Goal: Task Accomplishment & Management: Manage account settings

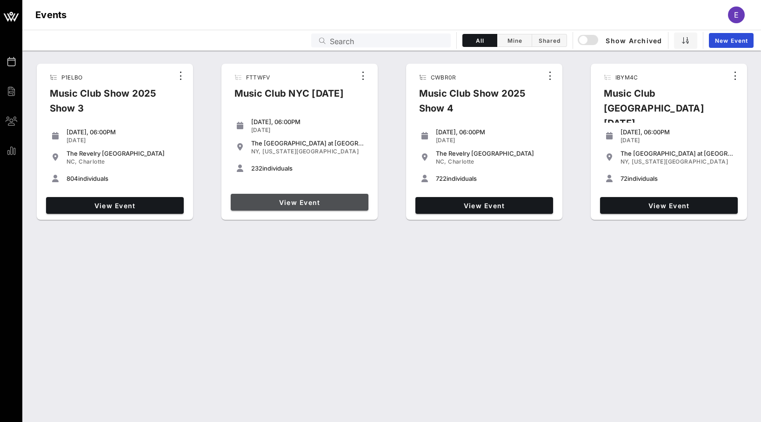
click at [252, 204] on span "View Event" at bounding box center [299, 203] width 130 height 8
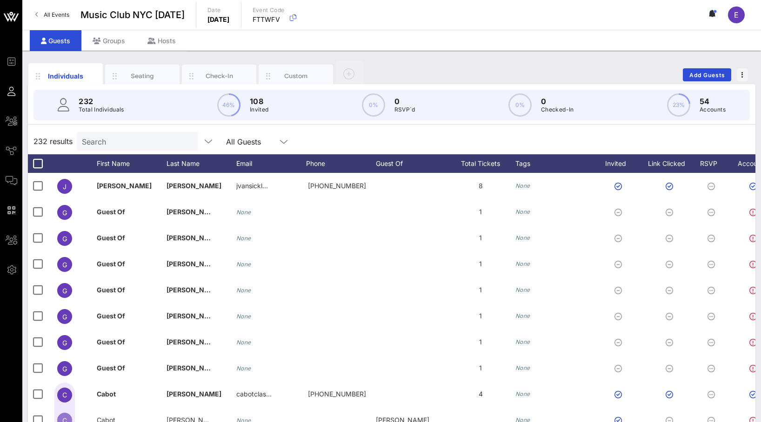
click at [725, 64] on div "Individuals Seating Check-In Custom Add Guests" at bounding box center [391, 75] width 727 height 30
click at [722, 70] on button "Add Guests" at bounding box center [706, 74] width 48 height 13
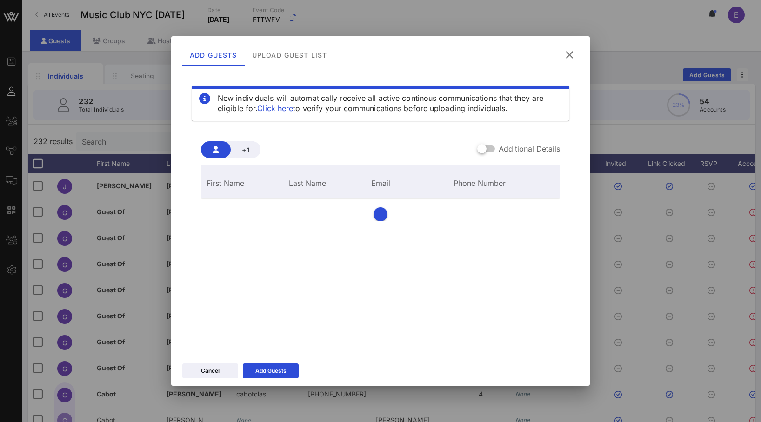
click at [569, 58] on icon at bounding box center [569, 55] width 13 height 12
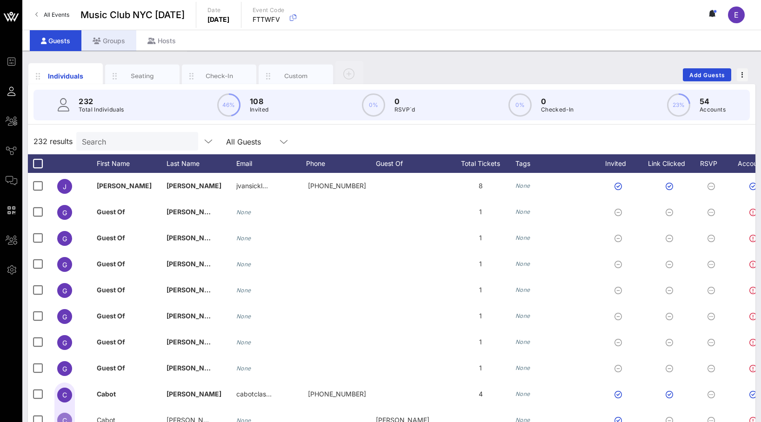
click at [115, 36] on div "Groups" at bounding box center [108, 40] width 55 height 21
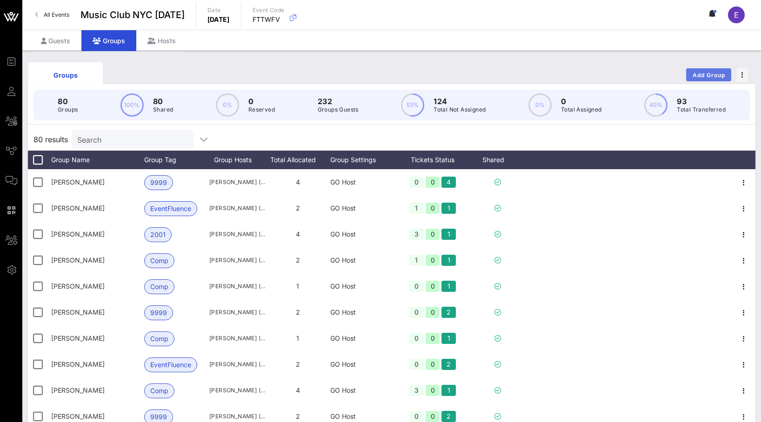
click at [701, 77] on span "Add Group" at bounding box center [708, 75] width 33 height 7
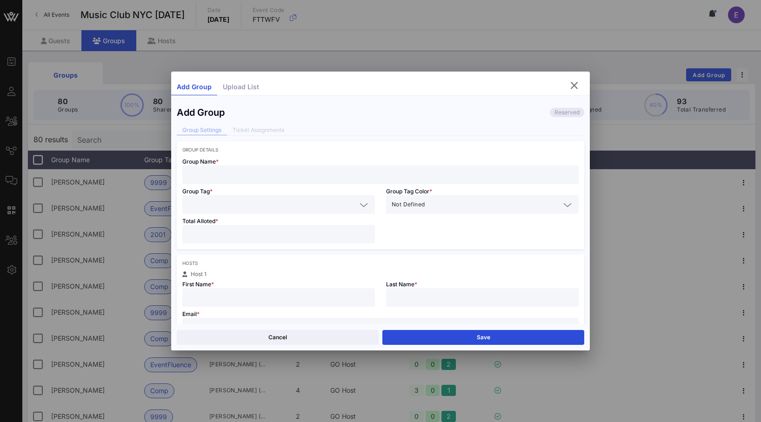
click at [331, 184] on div "Group Tag *" at bounding box center [279, 199] width 204 height 30
click at [326, 176] on input "text" at bounding box center [380, 175] width 385 height 12
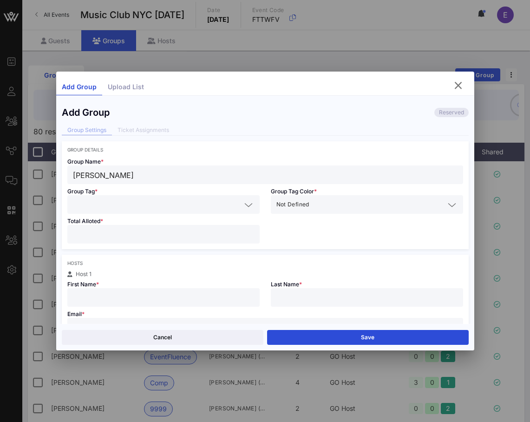
type input "[PERSON_NAME]"
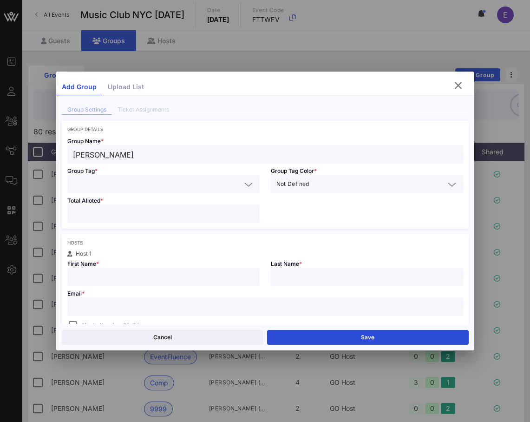
scroll to position [26, 0]
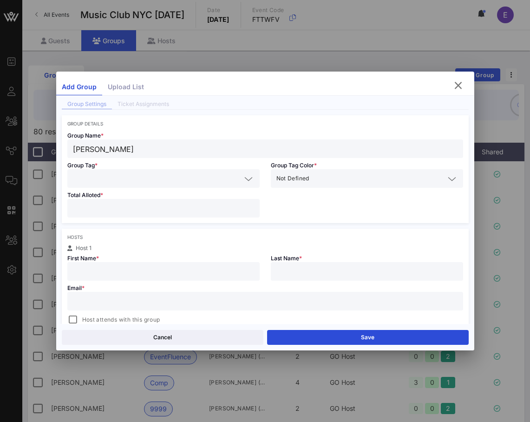
click at [135, 303] on input "text" at bounding box center [265, 301] width 385 height 12
paste input "[EMAIL_ADDRESS][DOMAIN_NAME]"
type input "[EMAIL_ADDRESS][DOMAIN_NAME]"
click at [122, 271] on input "text" at bounding box center [163, 271] width 181 height 12
type input "[PERSON_NAME]"
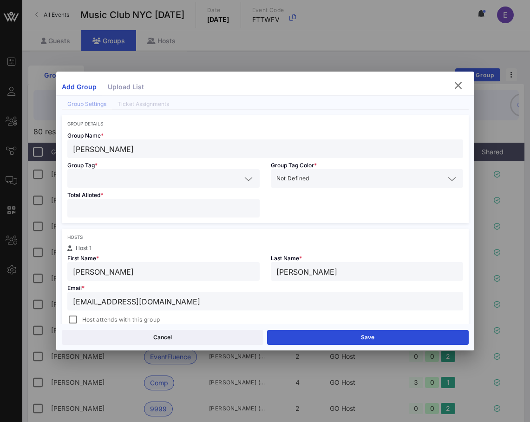
type input "[PERSON_NAME]"
click at [99, 178] on input "text" at bounding box center [157, 178] width 168 height 12
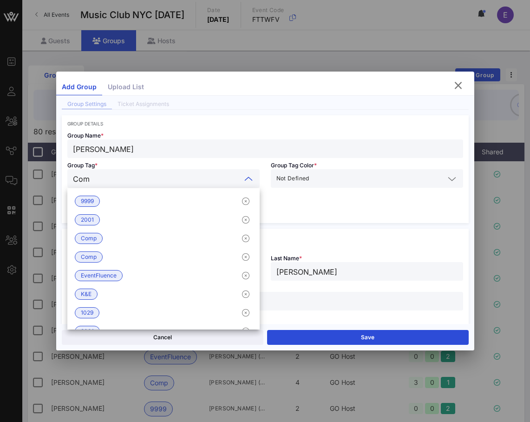
type input "Comp"
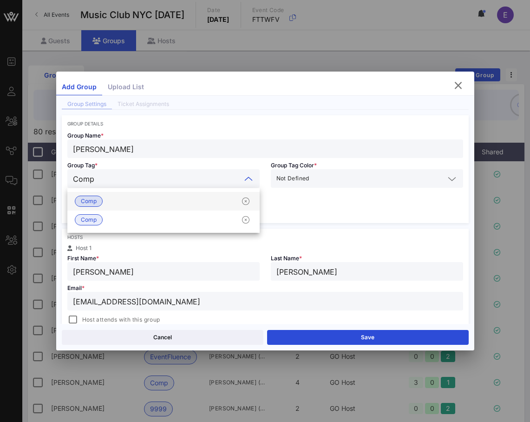
click at [95, 196] on span "Comp" at bounding box center [89, 201] width 28 height 11
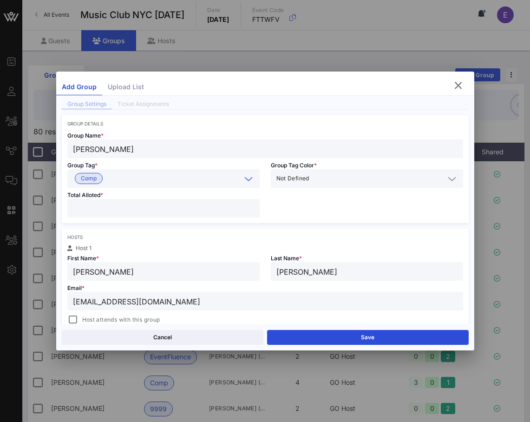
click at [95, 211] on input "number" at bounding box center [163, 208] width 181 height 12
type input "*"
click at [73, 318] on div at bounding box center [72, 319] width 13 height 13
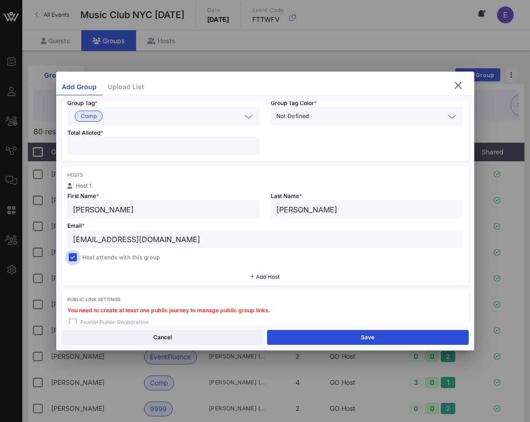
scroll to position [133, 0]
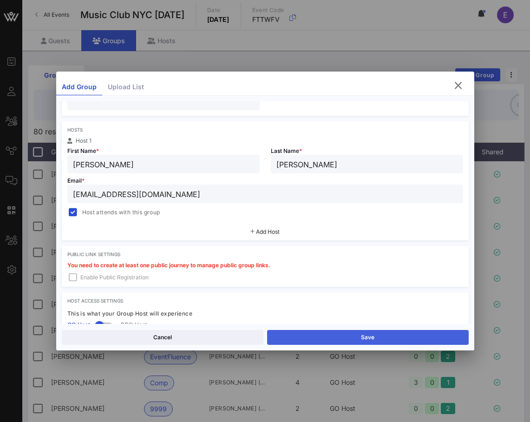
click at [305, 331] on button "Save" at bounding box center [368, 337] width 202 height 15
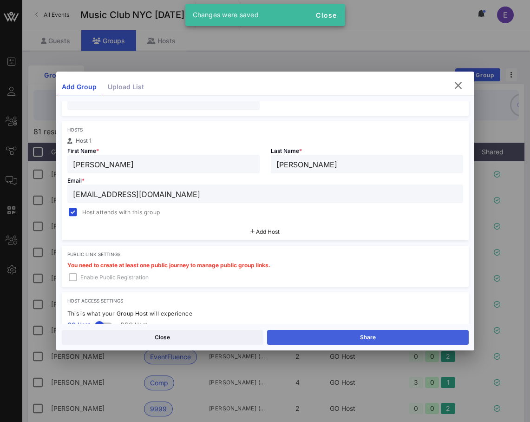
click at [309, 335] on button "Share" at bounding box center [368, 337] width 202 height 15
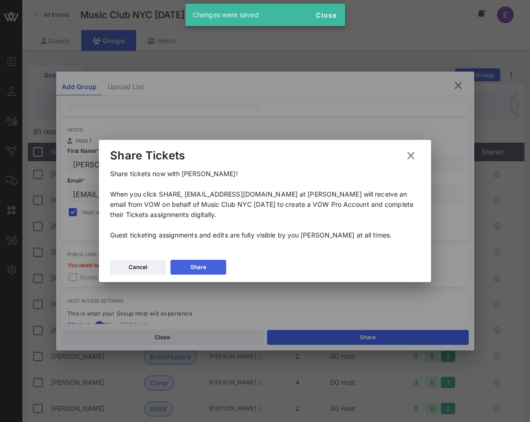
click at [218, 268] on button "Share" at bounding box center [199, 267] width 56 height 15
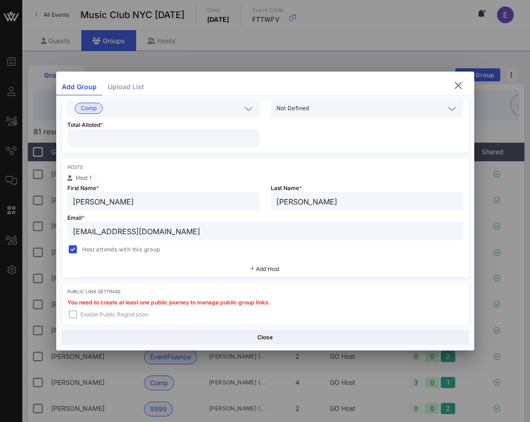
scroll to position [0, 0]
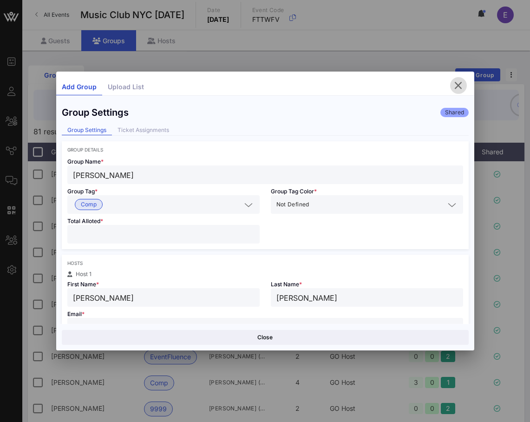
click at [463, 85] on icon "button" at bounding box center [458, 85] width 11 height 11
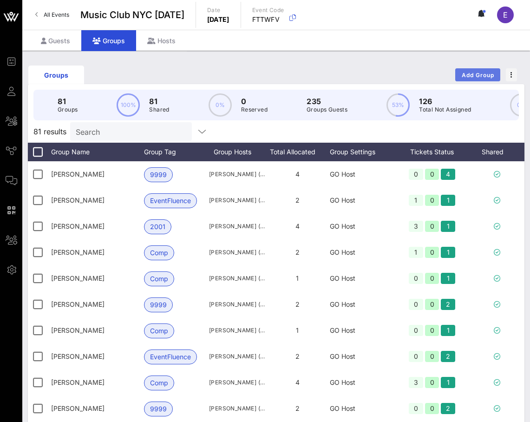
click at [469, 71] on button "Add Group" at bounding box center [478, 74] width 45 height 13
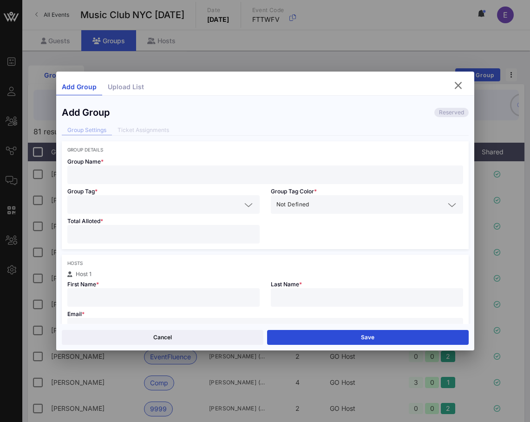
click at [168, 185] on div "Group Tag *" at bounding box center [164, 199] width 204 height 30
click at [166, 178] on input "text" at bounding box center [265, 175] width 385 height 12
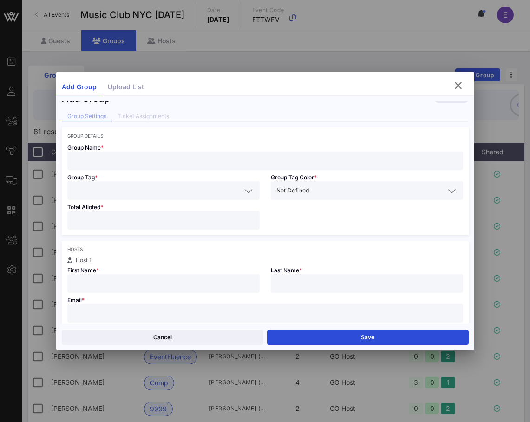
scroll to position [13, 0]
click at [161, 307] on div at bounding box center [265, 314] width 385 height 19
paste input "[EMAIL_ADDRESS][DOMAIN_NAME]"
type input "[EMAIL_ADDRESS][DOMAIN_NAME]"
click at [153, 290] on input "text" at bounding box center [163, 284] width 181 height 12
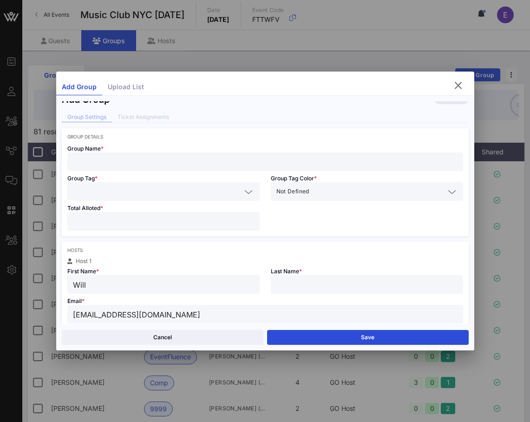
type input "Will"
type input "Robins"
click at [87, 157] on input "text" at bounding box center [265, 162] width 385 height 12
type input "[PERSON_NAME]"
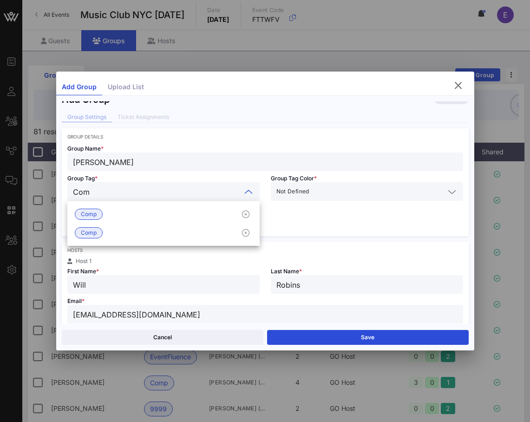
type input "Comp"
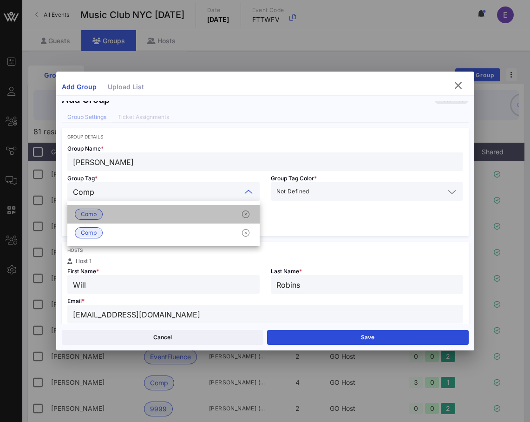
click at [93, 206] on div "Comp" at bounding box center [163, 214] width 192 height 19
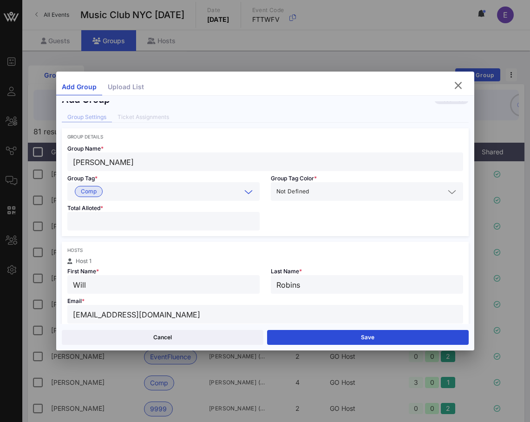
click at [93, 221] on input "number" at bounding box center [163, 221] width 181 height 12
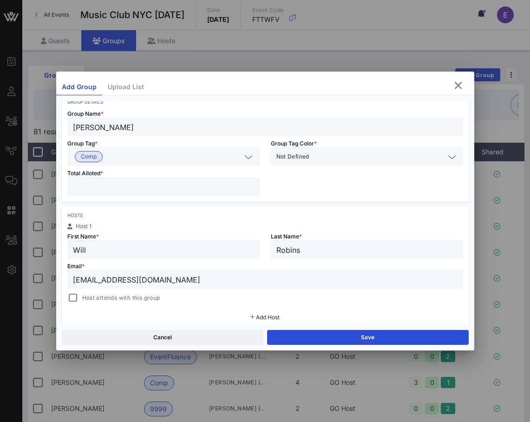
scroll to position [63, 0]
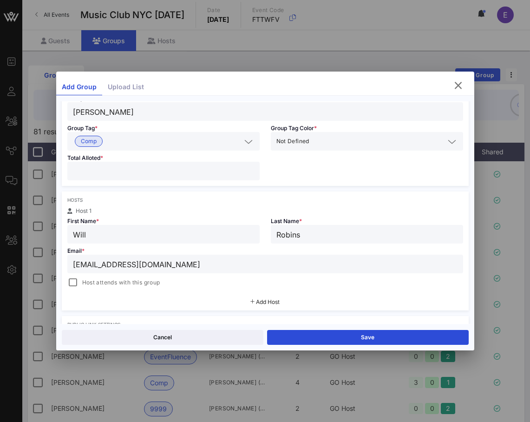
type input "*"
click at [101, 273] on div "[EMAIL_ADDRESS][DOMAIN_NAME]" at bounding box center [265, 264] width 385 height 19
click at [100, 284] on span "Host attends with this group" at bounding box center [121, 282] width 78 height 9
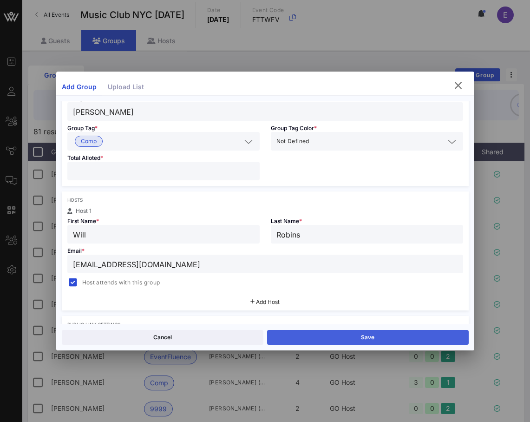
click at [347, 340] on button "Save" at bounding box center [368, 337] width 202 height 15
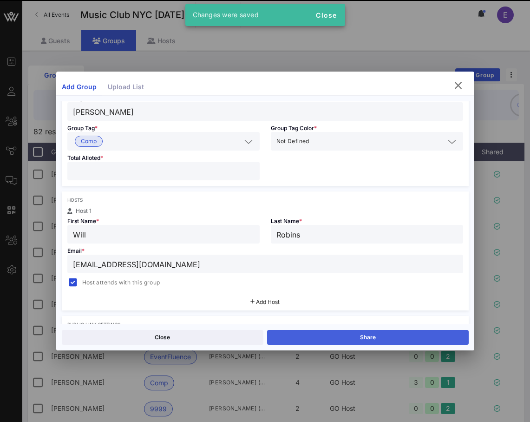
click at [347, 338] on button "Share" at bounding box center [368, 337] width 202 height 15
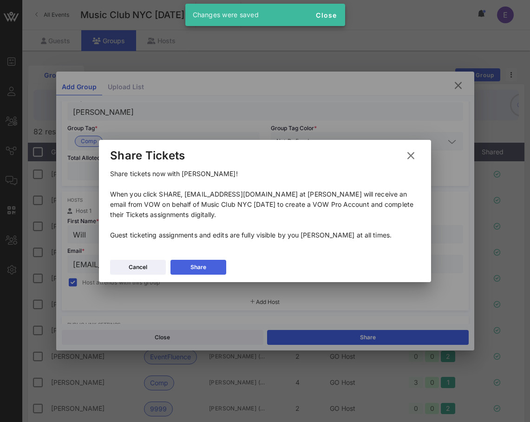
click at [212, 264] on button "Share" at bounding box center [199, 267] width 56 height 15
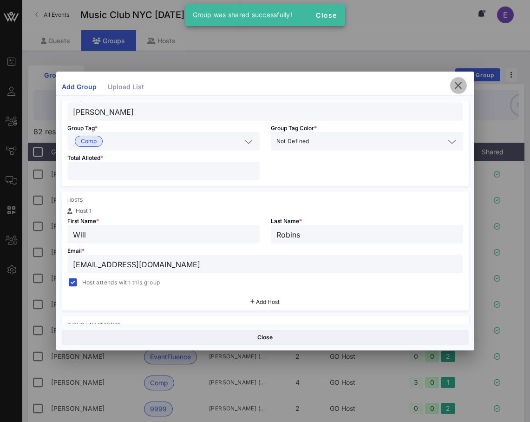
click at [460, 86] on icon "button" at bounding box center [458, 85] width 11 height 11
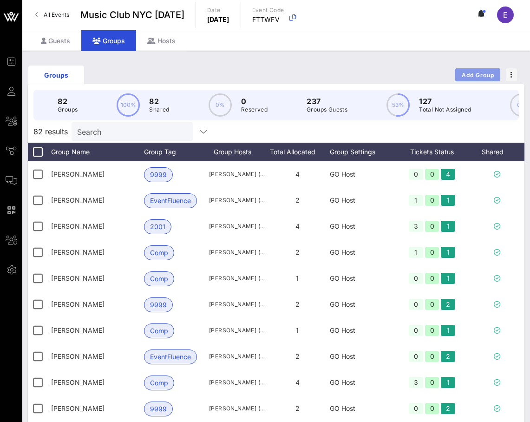
click at [467, 75] on span "Add Group" at bounding box center [478, 75] width 33 height 7
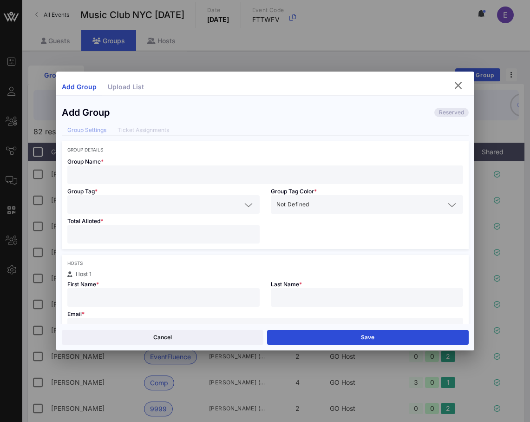
click at [179, 180] on input "text" at bounding box center [265, 175] width 385 height 12
type input "[PERSON_NAME]"
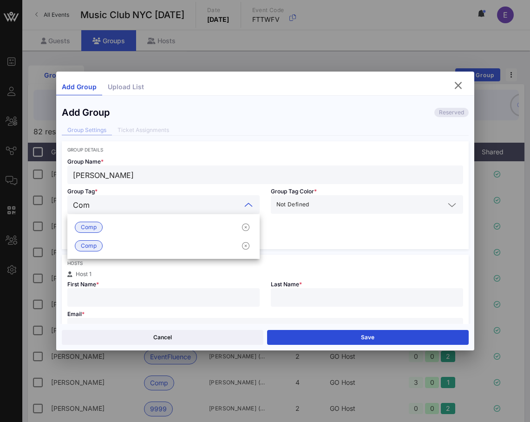
type input "Comp"
click at [130, 221] on div "Comp" at bounding box center [163, 227] width 192 height 19
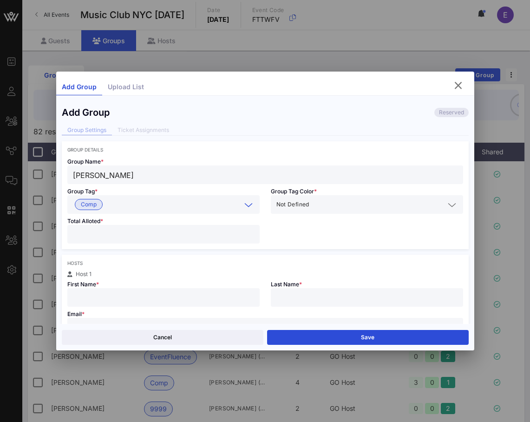
click at [126, 229] on input "number" at bounding box center [163, 234] width 181 height 12
type input "*"
click at [117, 301] on input "text" at bounding box center [163, 297] width 181 height 12
type input "[PERSON_NAME]"
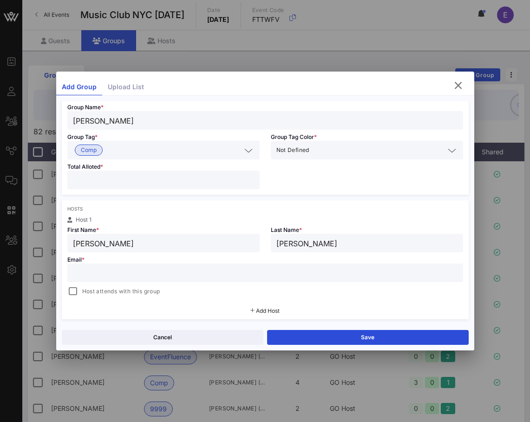
scroll to position [60, 0]
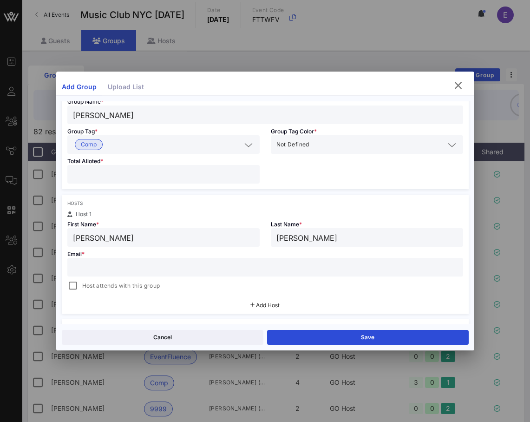
paste input "[EMAIL_ADDRESS][DOMAIN_NAME]"
type input "[EMAIL_ADDRESS][DOMAIN_NAME]"
click at [105, 290] on span "Host attends with this group" at bounding box center [121, 285] width 78 height 9
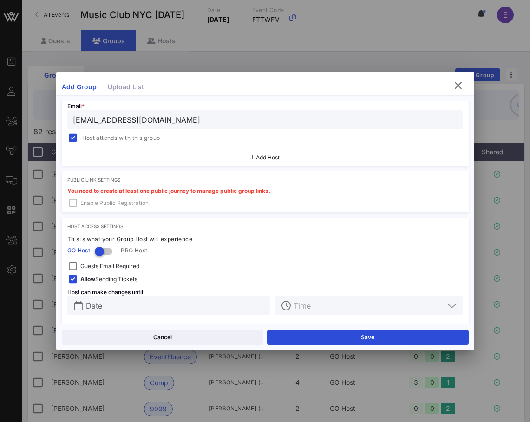
scroll to position [213, 0]
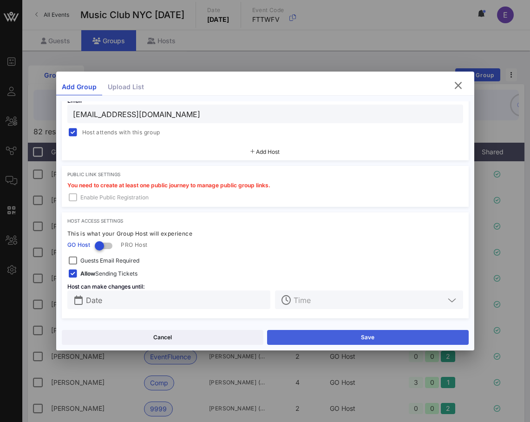
click at [297, 336] on button "Save" at bounding box center [368, 337] width 202 height 15
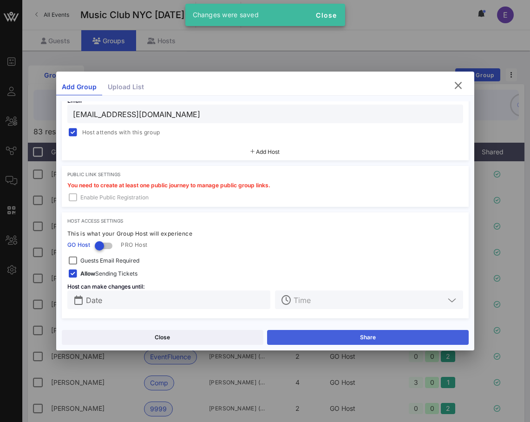
click at [305, 331] on button "Share" at bounding box center [368, 337] width 202 height 15
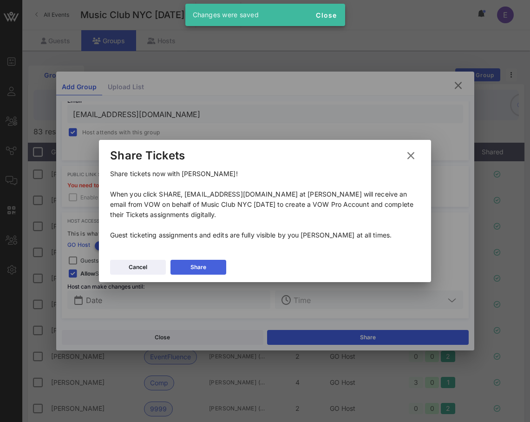
click at [203, 265] on div "Share" at bounding box center [199, 267] width 16 height 9
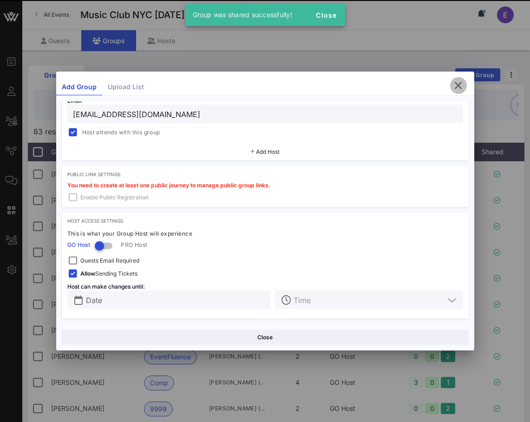
click at [460, 86] on icon "button" at bounding box center [458, 85] width 11 height 11
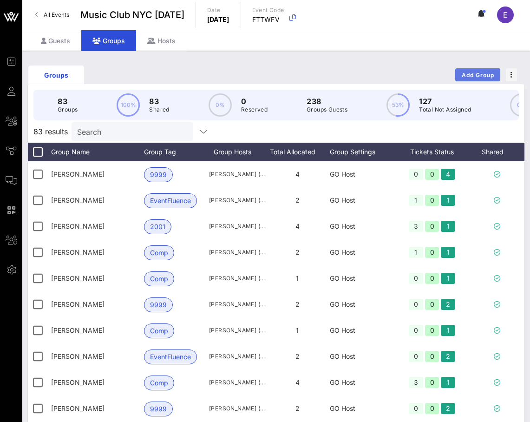
click at [470, 78] on span "Add Group" at bounding box center [478, 75] width 33 height 7
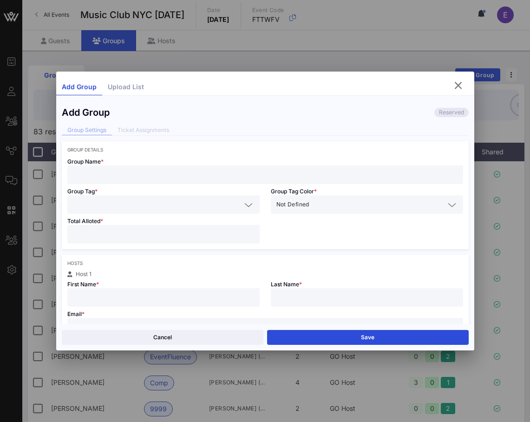
click at [173, 171] on input "text" at bounding box center [265, 175] width 385 height 12
type input "[PERSON_NAME]"
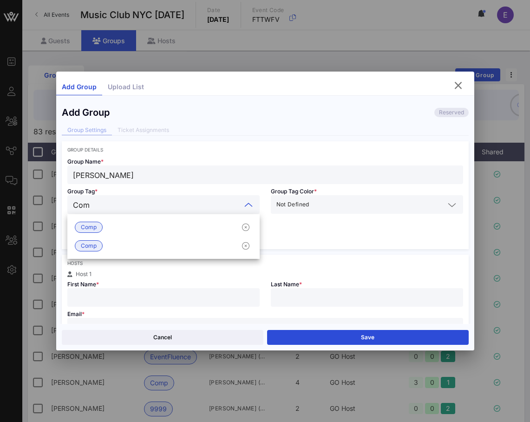
type input "Comp"
click at [142, 218] on div "Comp" at bounding box center [163, 227] width 192 height 19
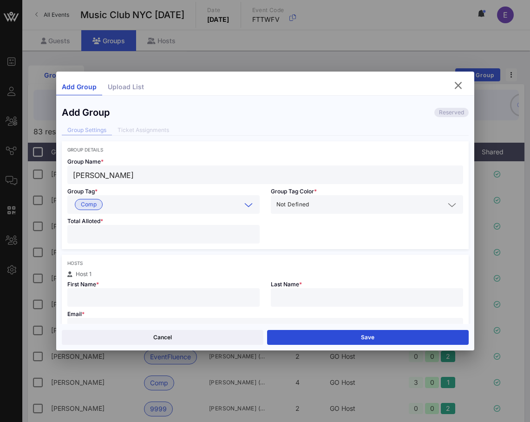
click at [142, 231] on input "number" at bounding box center [163, 234] width 181 height 12
type input "*"
click at [145, 294] on input "text" at bounding box center [163, 297] width 181 height 12
type input "[PERSON_NAME]"
type input "Boden"
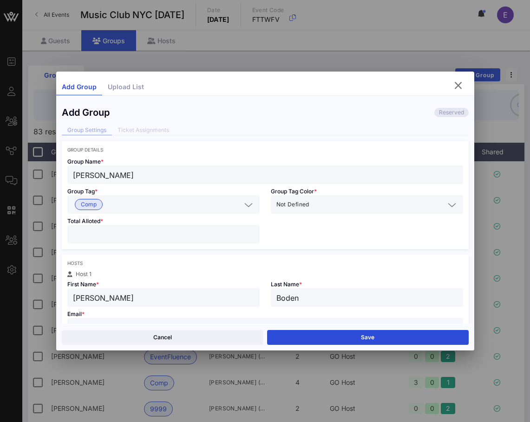
scroll to position [9, 0]
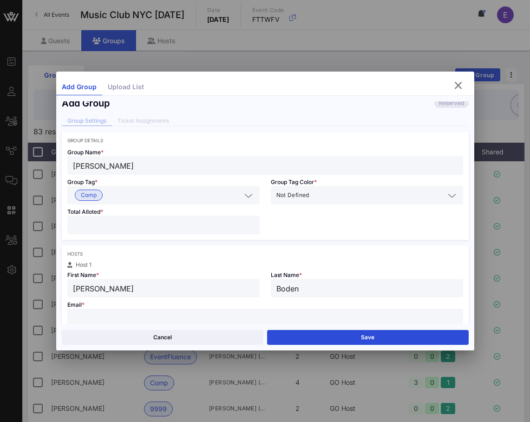
paste input "[EMAIL_ADDRESS][DOMAIN_NAME]"
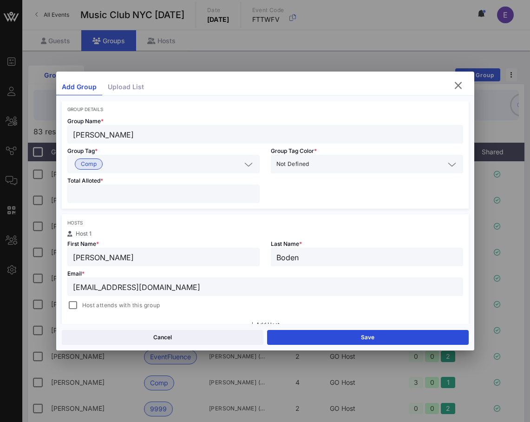
scroll to position [45, 0]
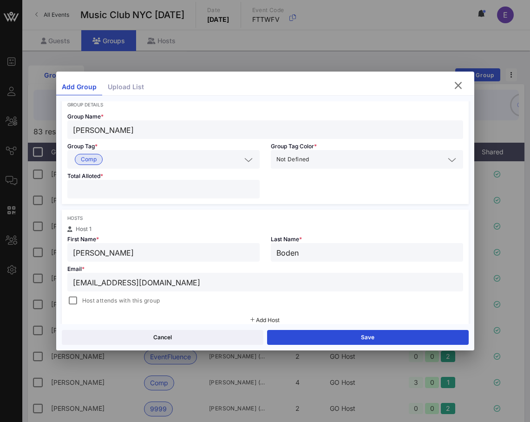
type input "[EMAIL_ADDRESS][DOMAIN_NAME]"
click at [140, 301] on span "Host attends with this group" at bounding box center [121, 300] width 78 height 9
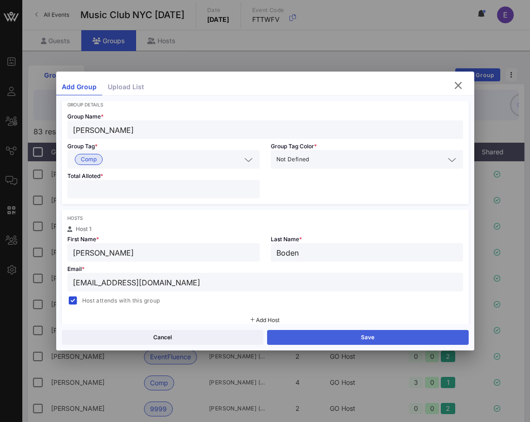
click at [283, 333] on button "Save" at bounding box center [368, 337] width 202 height 15
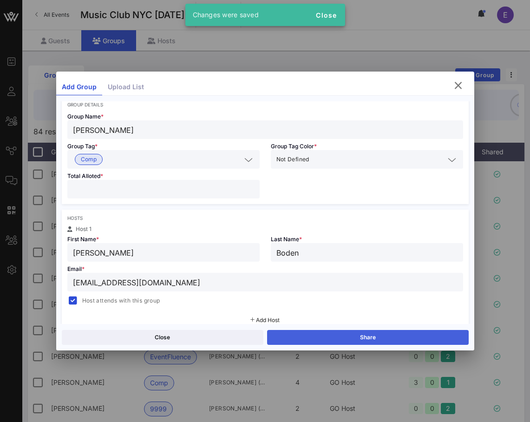
click at [296, 332] on button "Share" at bounding box center [368, 337] width 202 height 15
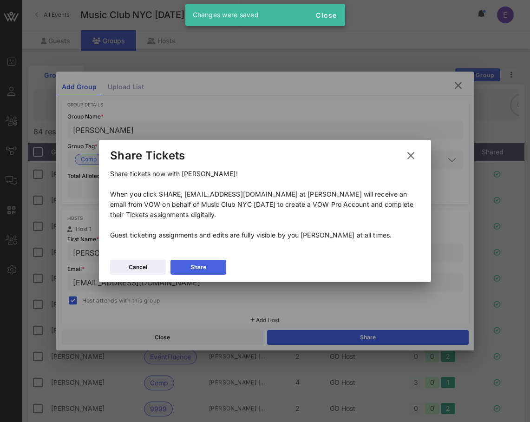
click at [201, 267] on icon at bounding box center [198, 268] width 7 height 6
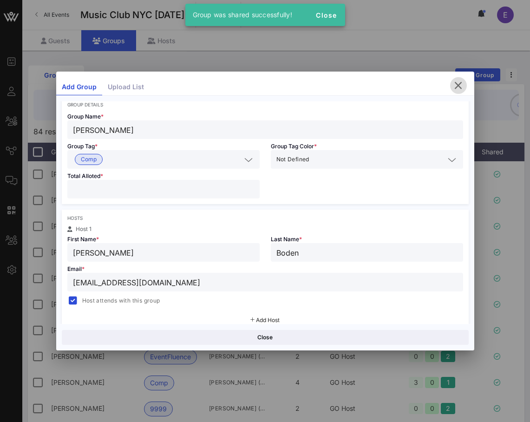
click at [455, 83] on icon "button" at bounding box center [458, 85] width 11 height 11
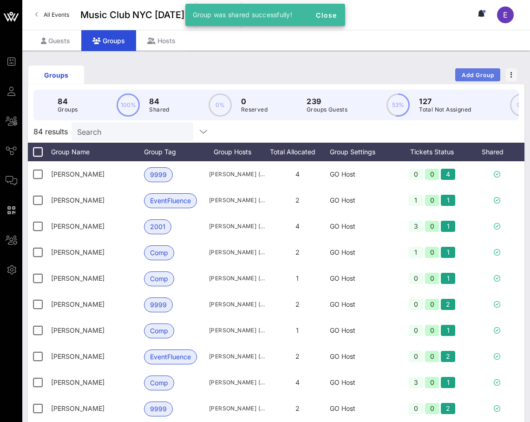
click at [468, 73] on span "Add Group" at bounding box center [478, 75] width 33 height 7
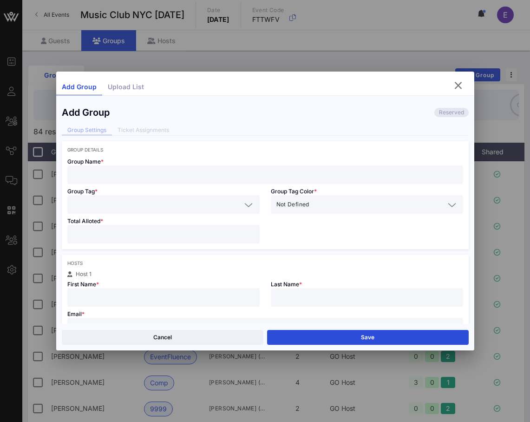
click at [271, 165] on div "Group Name *" at bounding box center [265, 168] width 407 height 32
click at [267, 174] on input "text" at bounding box center [265, 175] width 385 height 12
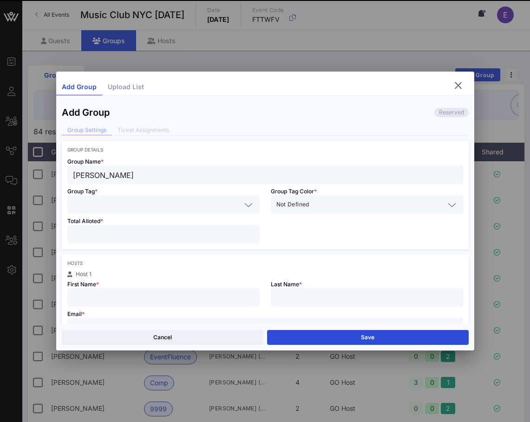
type input "[PERSON_NAME]"
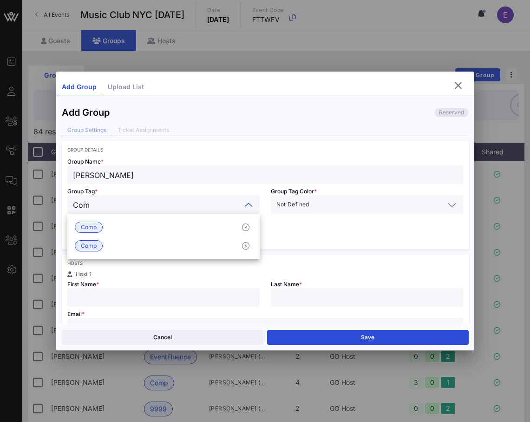
type input "Comp"
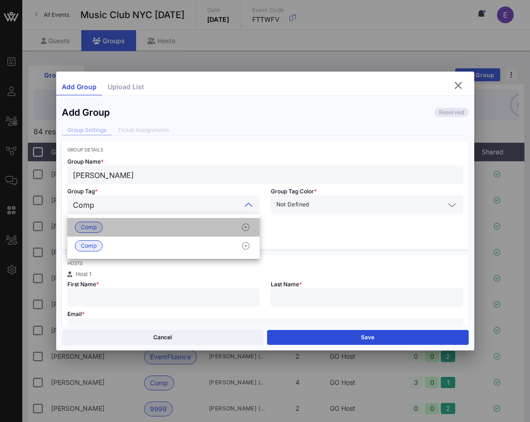
click at [199, 224] on div "Comp" at bounding box center [163, 227] width 192 height 19
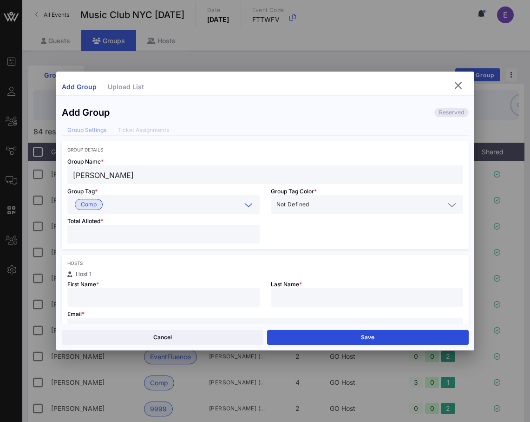
click at [190, 239] on input "number" at bounding box center [163, 234] width 181 height 12
type input "*"
click at [178, 296] on input "text" at bounding box center [163, 297] width 181 height 12
type input "[PERSON_NAME]"
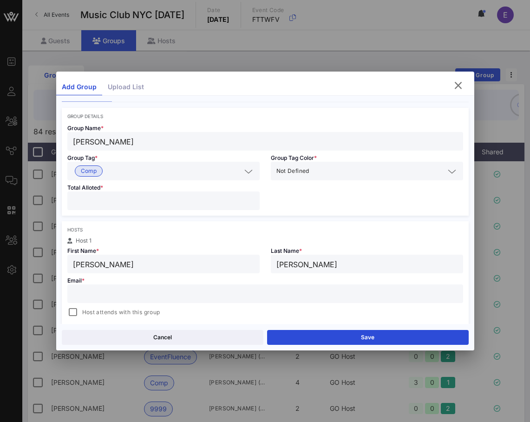
scroll to position [34, 0]
paste input "[EMAIL_ADDRESS][DOMAIN_NAME]"
type input "[EMAIL_ADDRESS][DOMAIN_NAME]"
click at [124, 306] on div "Host attends with this group" at bounding box center [113, 311] width 93 height 11
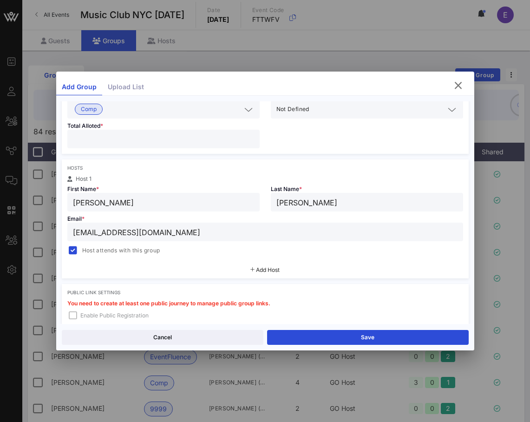
scroll to position [126, 0]
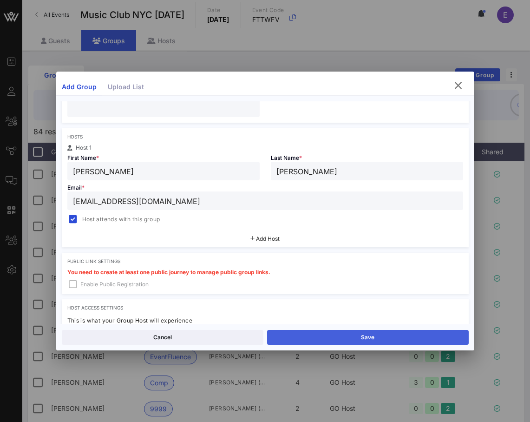
click at [292, 338] on button "Save" at bounding box center [368, 337] width 202 height 15
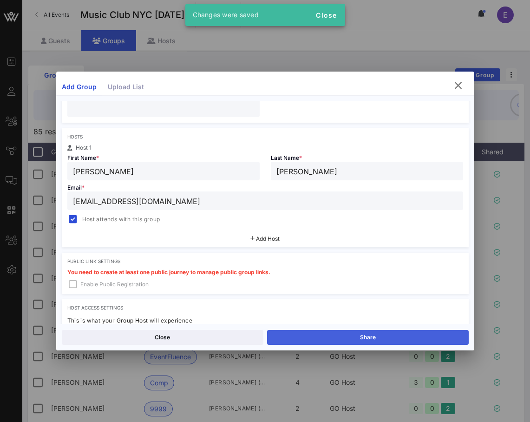
click at [303, 335] on button "Share" at bounding box center [368, 337] width 202 height 15
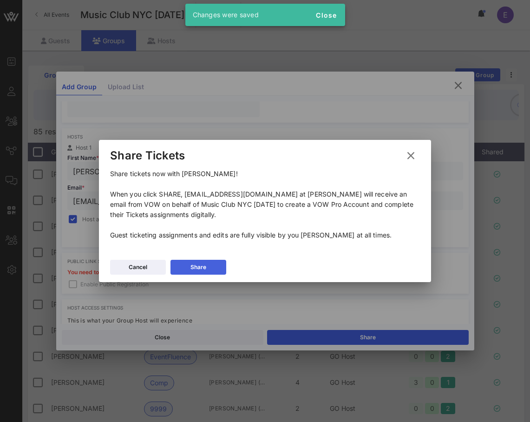
click at [211, 260] on button "Share" at bounding box center [199, 267] width 56 height 15
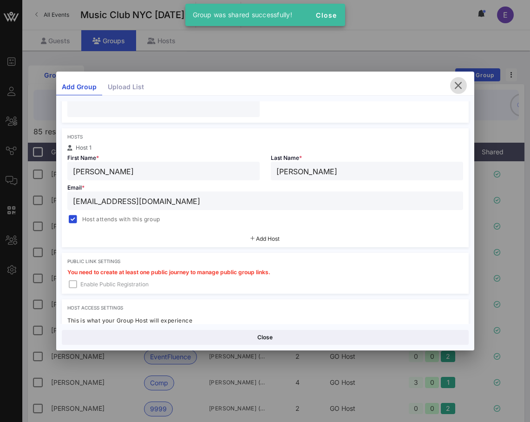
click at [460, 86] on icon "button" at bounding box center [458, 85] width 11 height 11
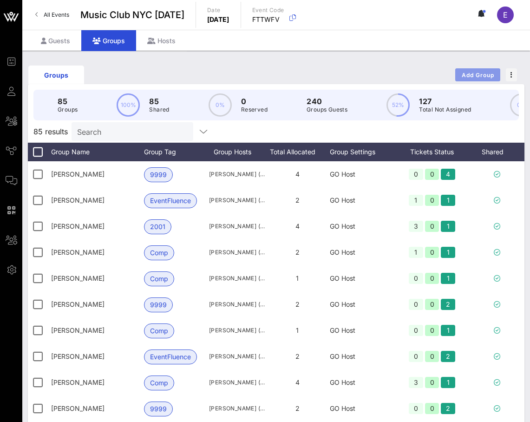
click at [472, 73] on span "Add Group" at bounding box center [478, 75] width 33 height 7
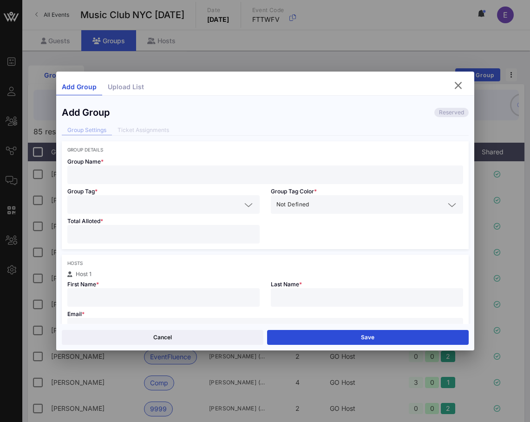
click at [259, 176] on input "text" at bounding box center [265, 175] width 385 height 12
type input "[PERSON_NAME]"
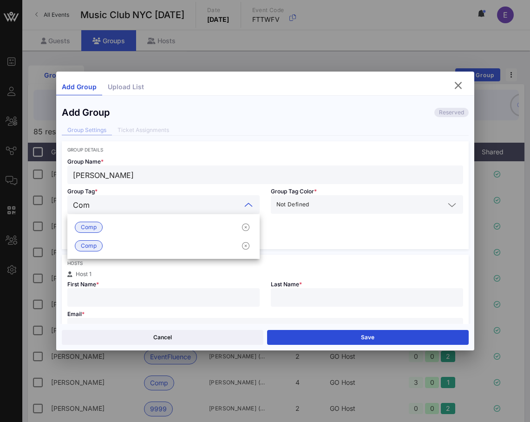
type input "Comp"
click at [222, 224] on div "Comp" at bounding box center [163, 227] width 192 height 19
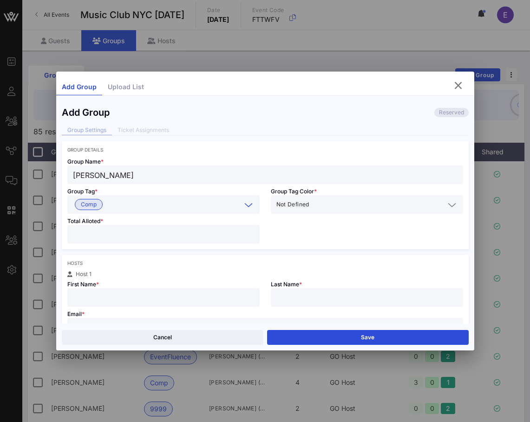
click at [211, 236] on input "number" at bounding box center [163, 234] width 181 height 12
type input "*"
click at [173, 309] on div "Email * Host attends with this group" at bounding box center [265, 329] width 407 height 45
click at [169, 300] on input "text" at bounding box center [163, 297] width 181 height 12
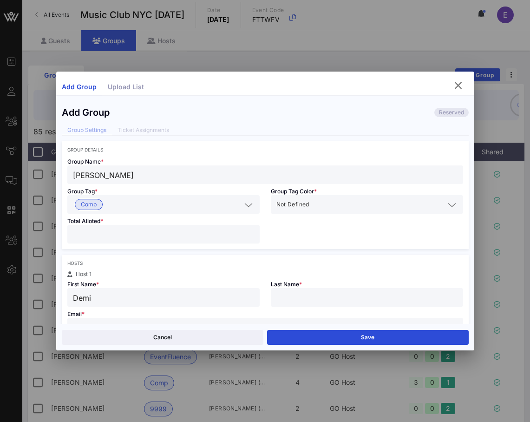
type input "Demi"
type input "Kleitches"
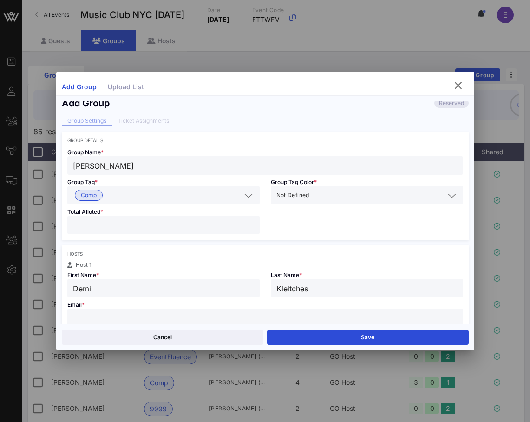
paste input "[EMAIL_ADDRESS][DOMAIN_NAME]"
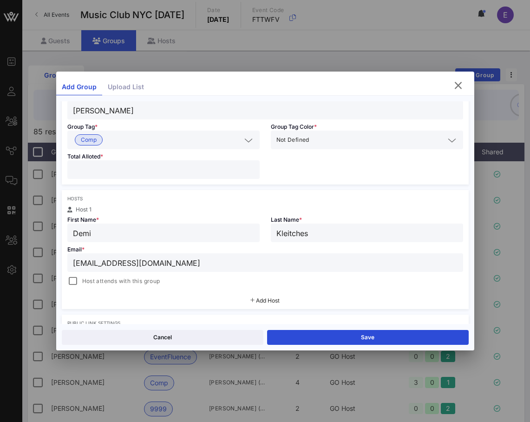
scroll to position [69, 0]
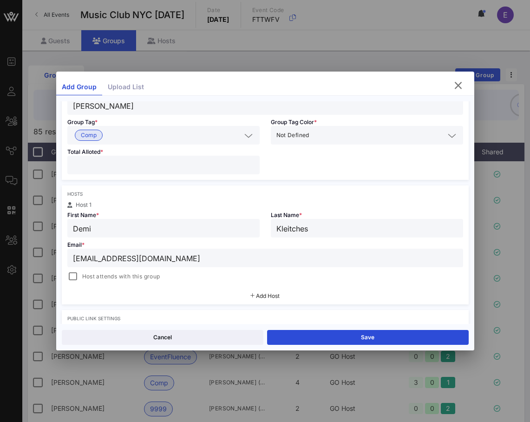
type input "[EMAIL_ADDRESS][DOMAIN_NAME]"
click at [139, 275] on span "Host attends with this group" at bounding box center [121, 276] width 78 height 9
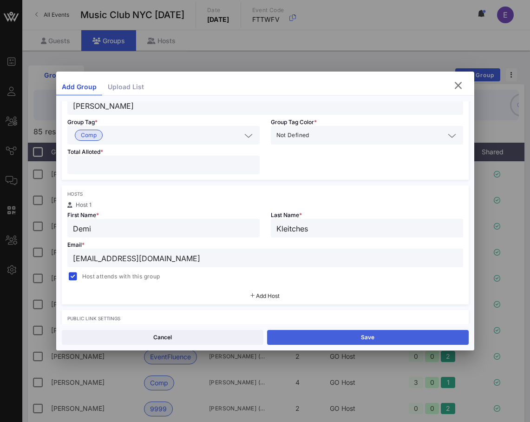
click at [298, 341] on button "Save" at bounding box center [368, 337] width 202 height 15
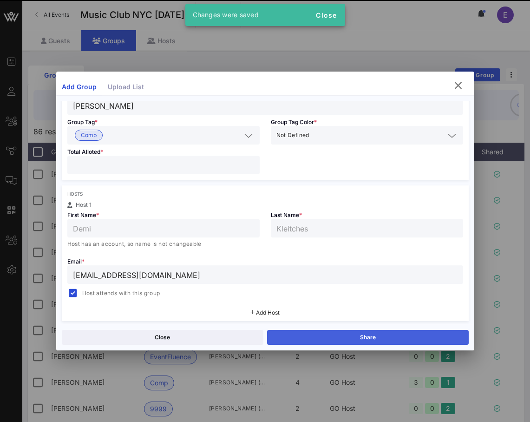
click at [307, 337] on button "Share" at bounding box center [368, 337] width 202 height 15
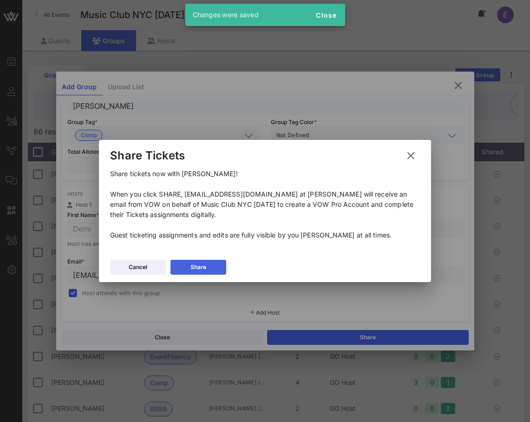
click at [211, 265] on button "Share" at bounding box center [199, 267] width 56 height 15
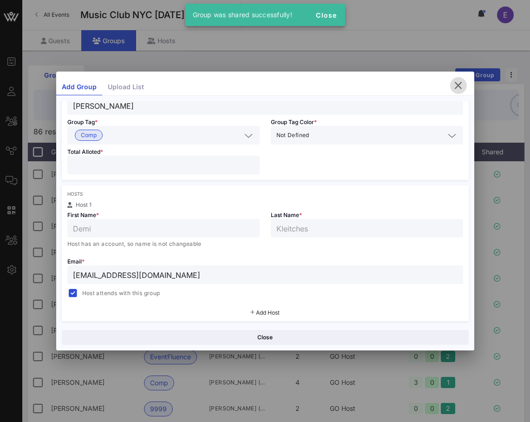
click at [460, 85] on icon "button" at bounding box center [458, 85] width 11 height 11
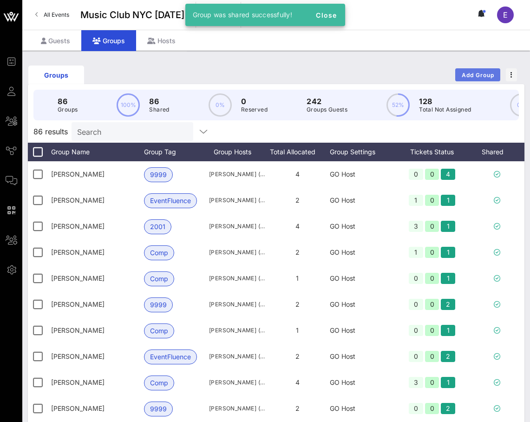
click at [470, 70] on button "Add Group" at bounding box center [478, 74] width 45 height 13
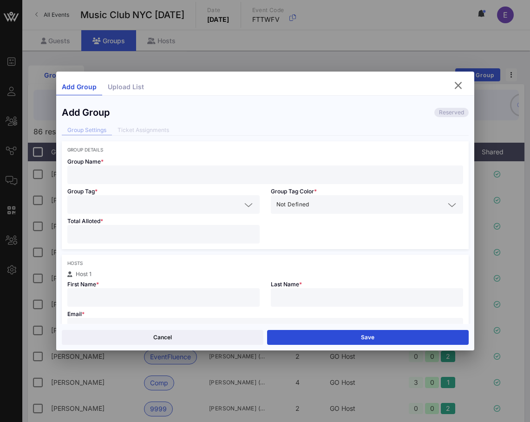
click at [296, 171] on input "text" at bounding box center [265, 175] width 385 height 12
type input "Will aBrassard"
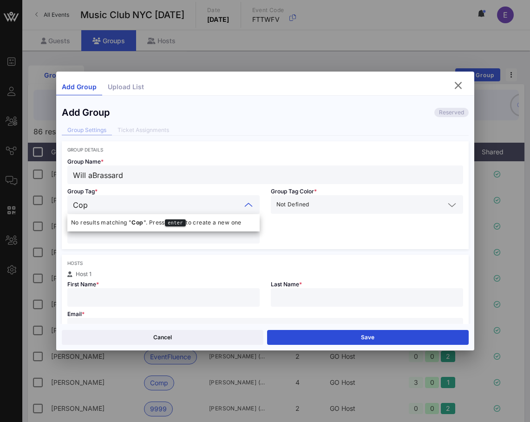
type input "Co"
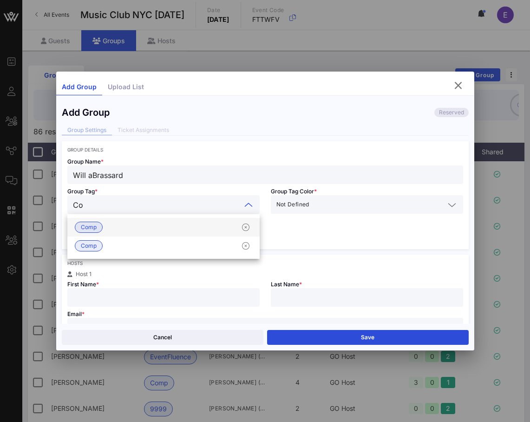
click at [212, 229] on div "Comp" at bounding box center [163, 227] width 192 height 19
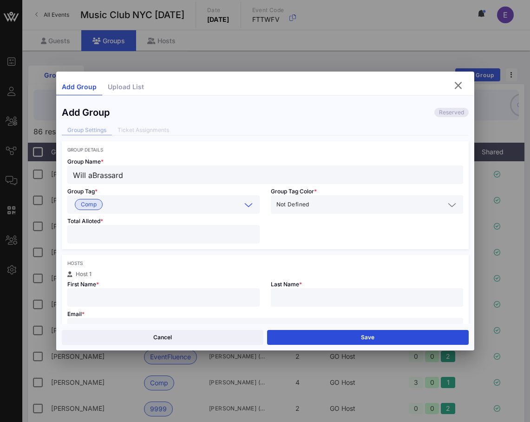
click at [205, 235] on input "number" at bounding box center [163, 234] width 181 height 12
type input "*"
click at [202, 296] on input "text" at bounding box center [163, 297] width 181 height 12
type input "Will"
type input "A"
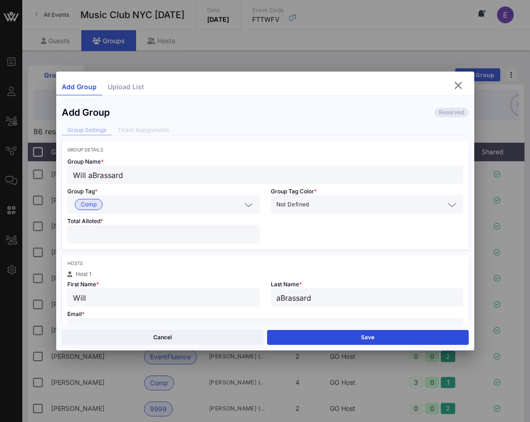
type input "aBrassard"
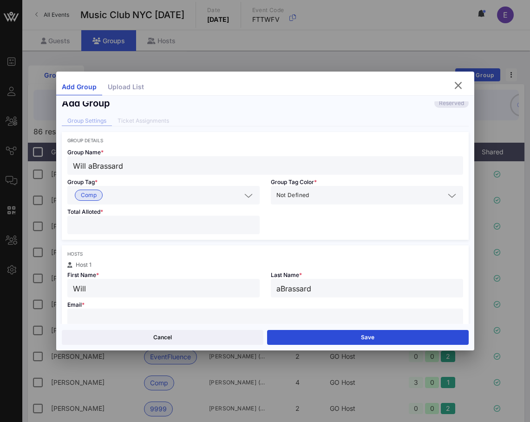
paste input "[EMAIL_ADDRESS][DOMAIN_NAME]"
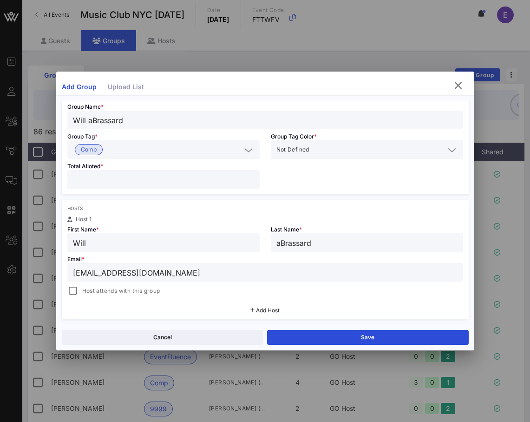
scroll to position [64, 0]
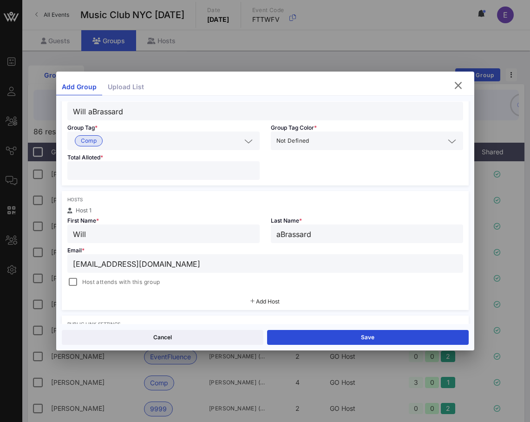
click at [151, 282] on span "Host attends with this group" at bounding box center [121, 282] width 78 height 9
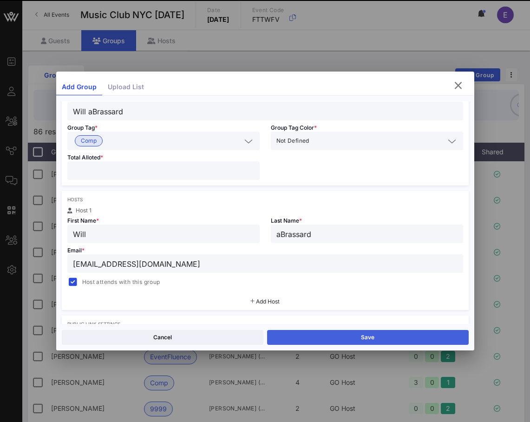
click at [305, 334] on button "Save" at bounding box center [368, 337] width 202 height 15
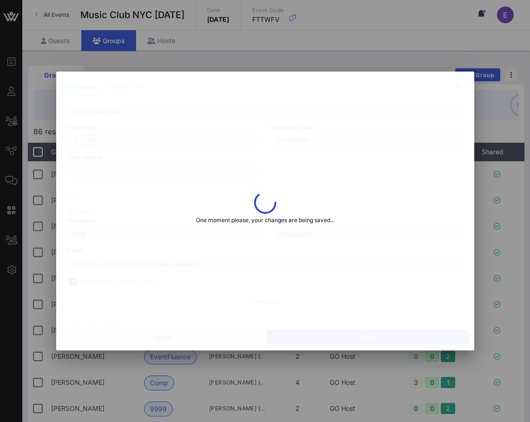
type input "[EMAIL_ADDRESS][DOMAIN_NAME]"
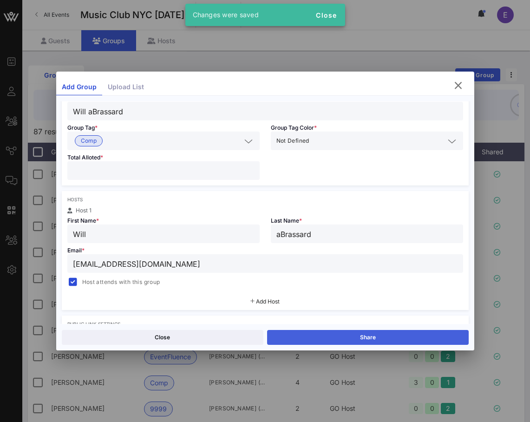
click at [302, 336] on button "Share" at bounding box center [368, 337] width 202 height 15
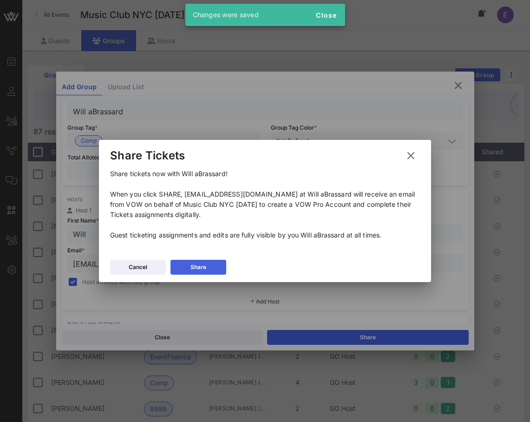
click at [197, 265] on icon at bounding box center [198, 267] width 7 height 7
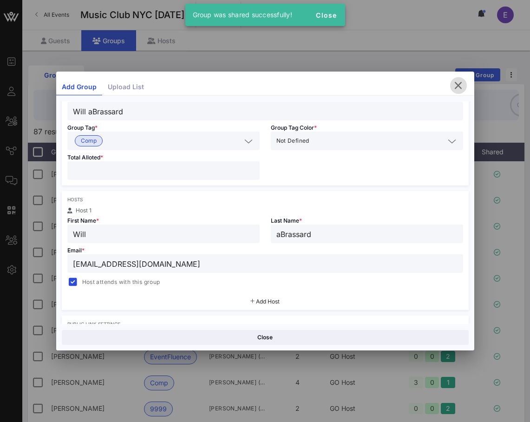
click at [457, 84] on icon "button" at bounding box center [458, 85] width 11 height 11
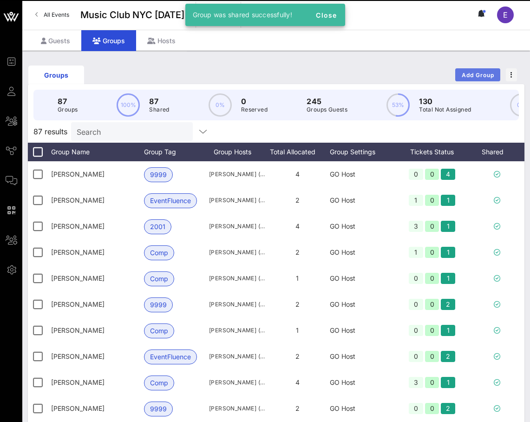
click at [477, 70] on button "Add Group" at bounding box center [478, 74] width 45 height 13
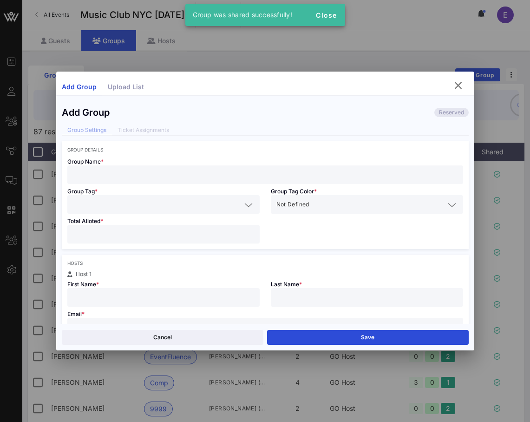
click at [239, 169] on input "text" at bounding box center [265, 175] width 385 height 12
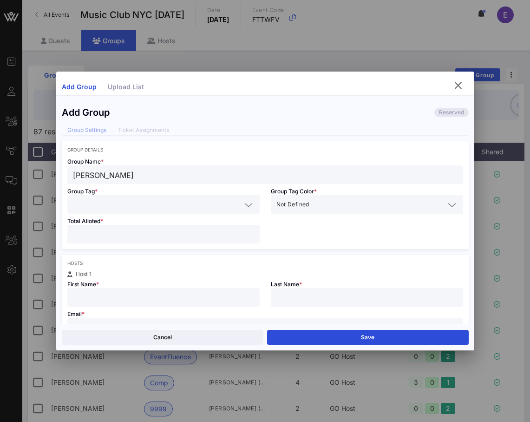
type input "[PERSON_NAME]"
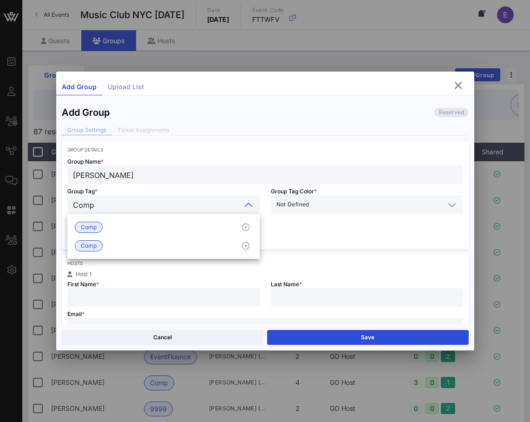
type input "Comp"
click at [198, 216] on div "Comp Comp" at bounding box center [163, 236] width 192 height 45
click at [198, 221] on div "Comp" at bounding box center [163, 227] width 192 height 19
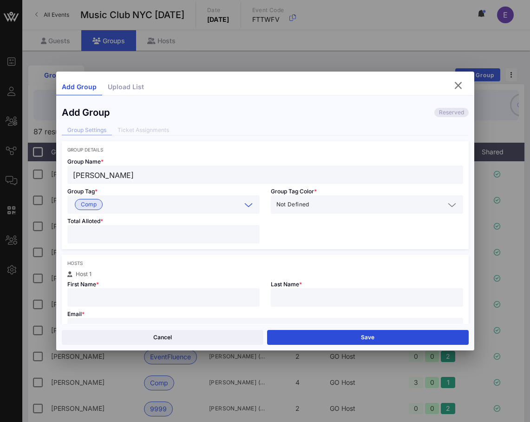
click at [192, 235] on input "number" at bounding box center [163, 234] width 181 height 12
type input "*"
click at [180, 295] on input "text" at bounding box center [163, 297] width 181 height 12
type input "Austin"
type input "[PERSON_NAME]"
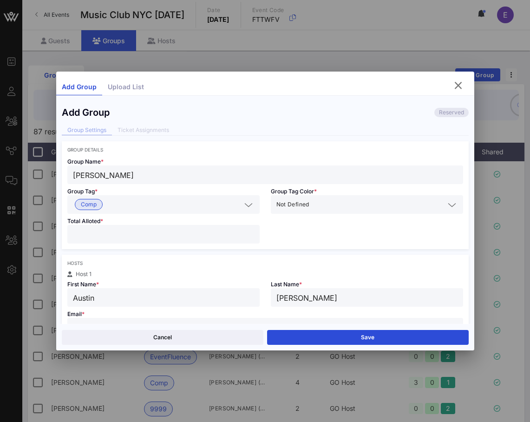
scroll to position [9, 0]
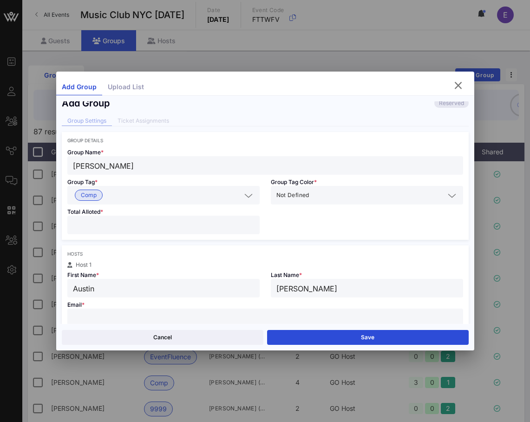
paste input "[EMAIL_ADDRESS][DOMAIN_NAME]"
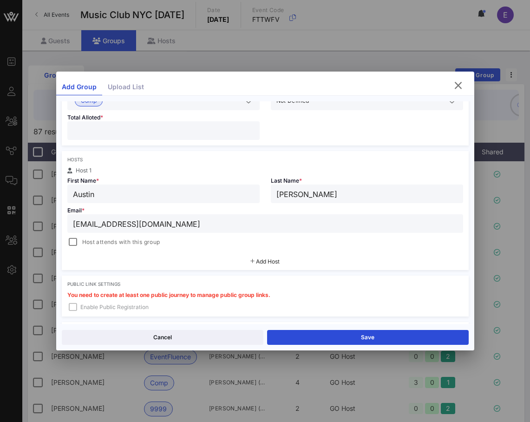
click at [106, 231] on div "[EMAIL_ADDRESS][DOMAIN_NAME]" at bounding box center [265, 223] width 385 height 19
type input "[EMAIL_ADDRESS][DOMAIN_NAME]"
click at [106, 240] on span "Host attends with this group" at bounding box center [121, 242] width 78 height 9
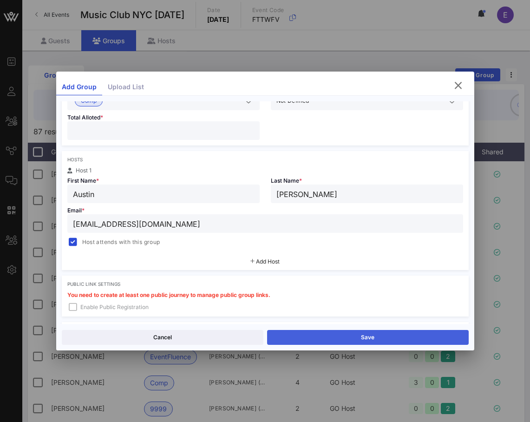
click at [290, 332] on button "Save" at bounding box center [368, 337] width 202 height 15
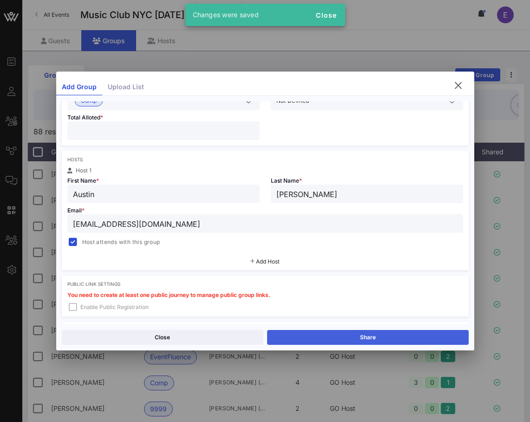
click at [308, 339] on button "Share" at bounding box center [368, 337] width 202 height 15
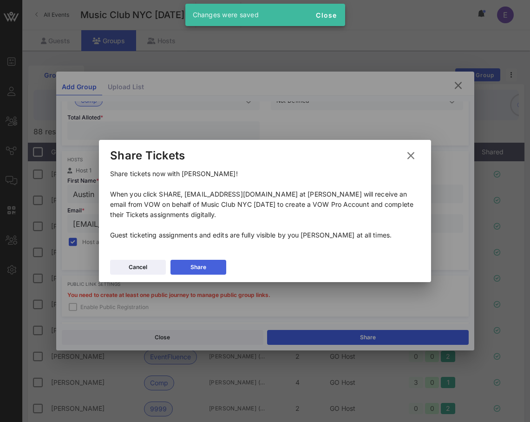
click at [201, 263] on div "Share" at bounding box center [199, 267] width 16 height 9
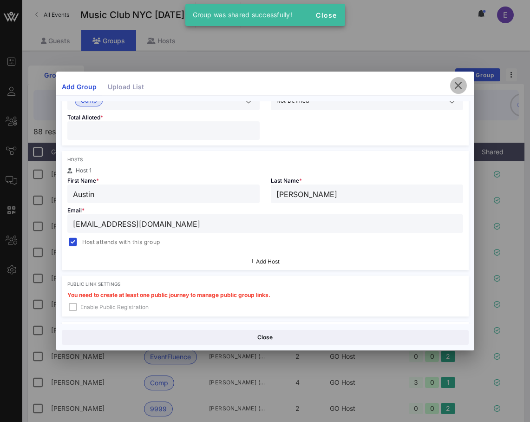
click at [460, 86] on icon "button" at bounding box center [458, 85] width 11 height 11
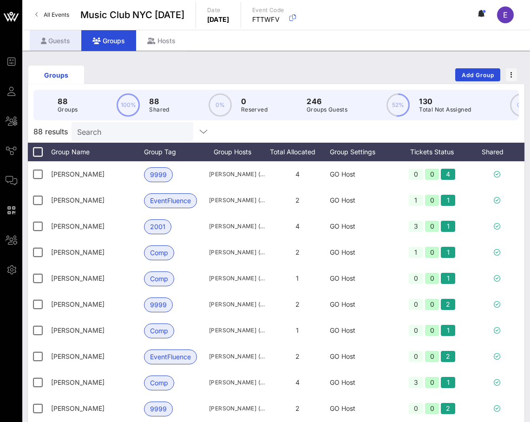
click at [71, 40] on div "Guests" at bounding box center [56, 40] width 52 height 21
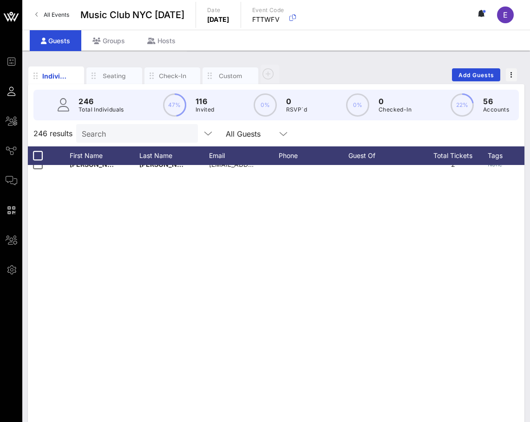
scroll to position [1410, 0]
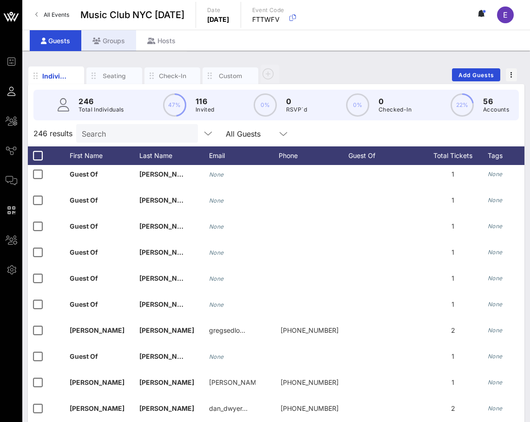
click at [115, 33] on div "Groups" at bounding box center [108, 40] width 55 height 21
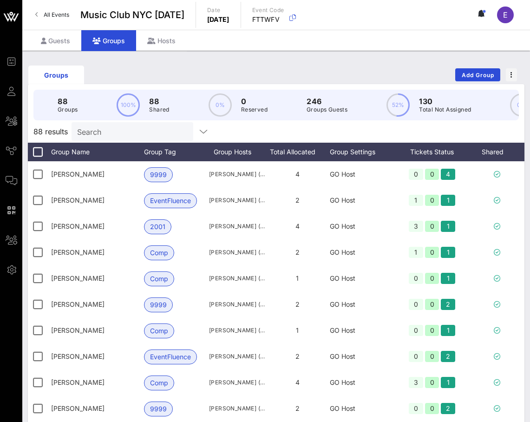
click at [60, 9] on link "All Events" at bounding box center [52, 14] width 45 height 15
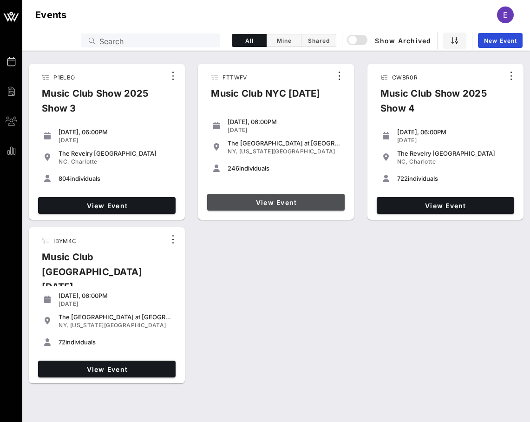
click at [271, 199] on span "View Event" at bounding box center [276, 203] width 130 height 8
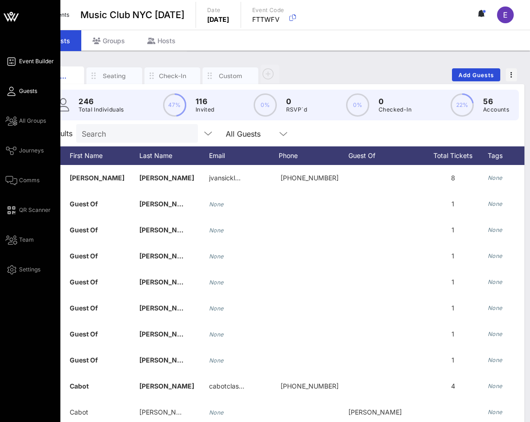
click at [14, 62] on icon at bounding box center [12, 61] width 12 height 1
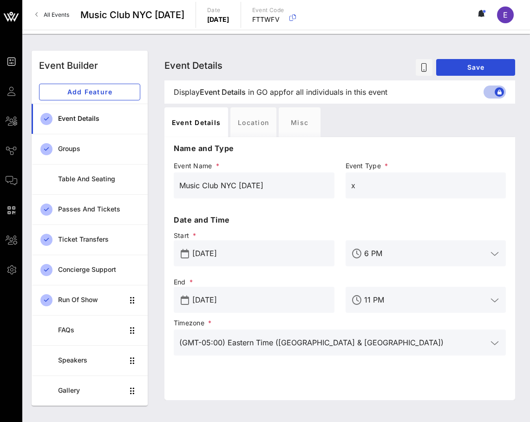
click at [23, 87] on div "Event Builder Event Builder Add Feature Event Details Groups Table and Seating …" at bounding box center [276, 228] width 508 height 388
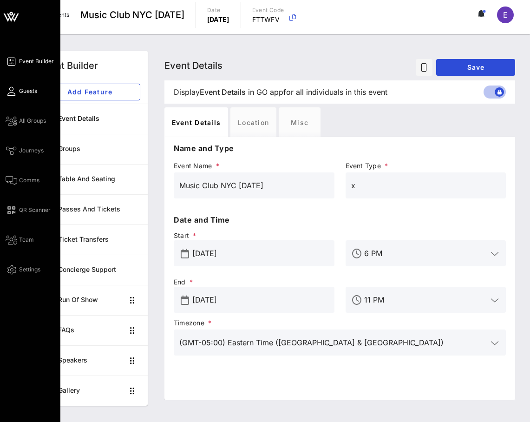
click at [19, 88] on link "Guests" at bounding box center [22, 91] width 32 height 11
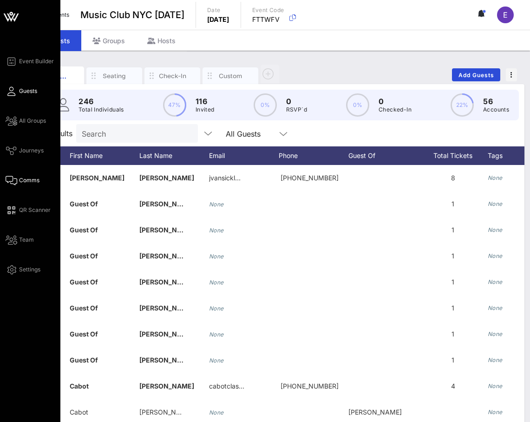
click at [17, 180] on icon at bounding box center [12, 180] width 12 height 1
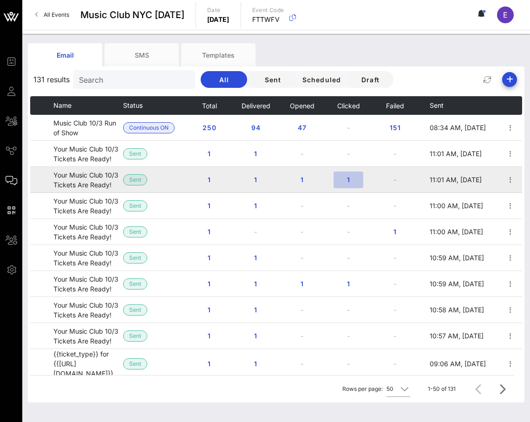
click at [347, 176] on span "1" at bounding box center [348, 180] width 15 height 8
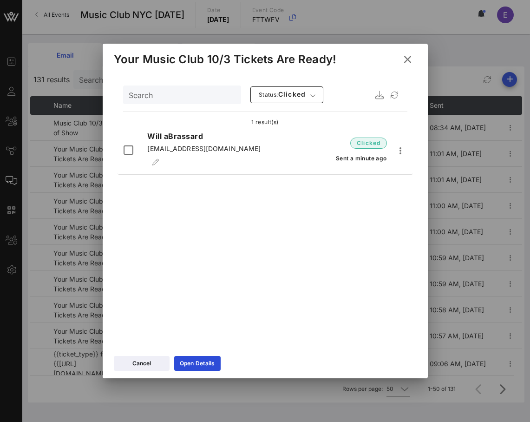
click at [408, 61] on icon at bounding box center [407, 59] width 14 height 13
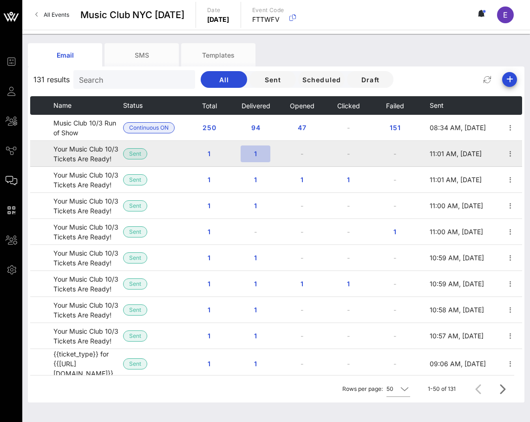
click at [258, 153] on span "1" at bounding box center [255, 154] width 15 height 8
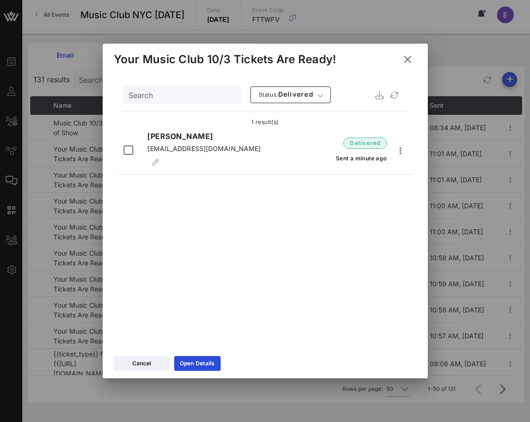
click at [409, 57] on icon at bounding box center [407, 59] width 17 height 16
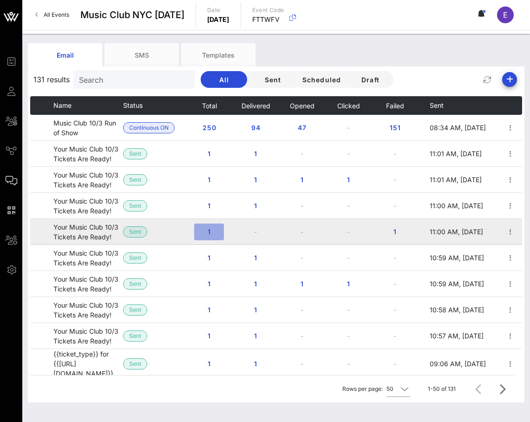
click at [211, 232] on span "1" at bounding box center [209, 232] width 15 height 8
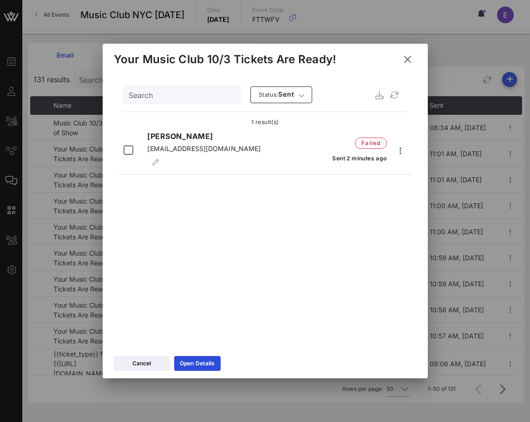
click at [411, 55] on icon at bounding box center [407, 59] width 14 height 13
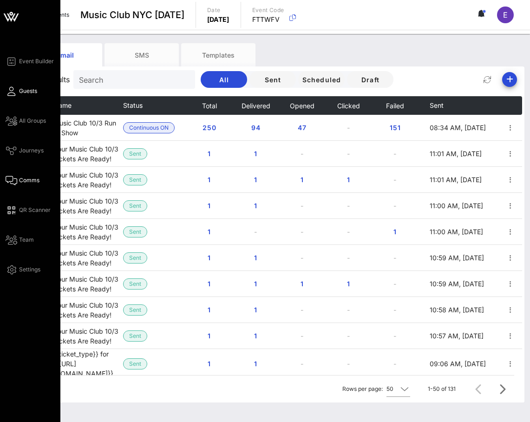
click at [13, 86] on link "Guests" at bounding box center [22, 91] width 32 height 11
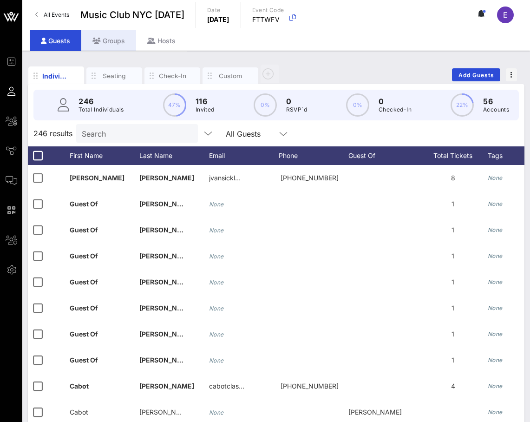
click at [115, 37] on div "Groups" at bounding box center [108, 40] width 55 height 21
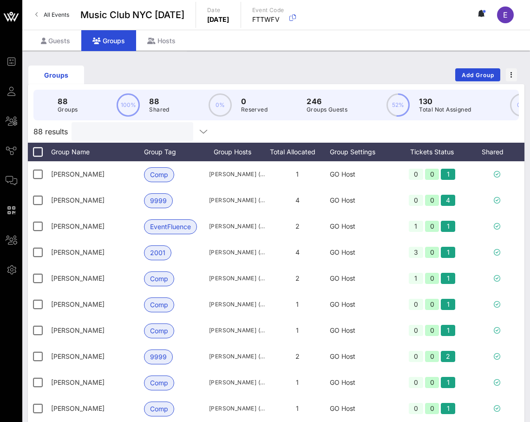
click at [112, 127] on input "text" at bounding box center [131, 132] width 109 height 12
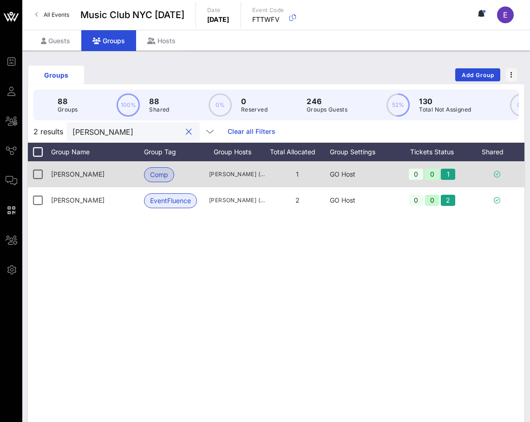
scroll to position [0, 24]
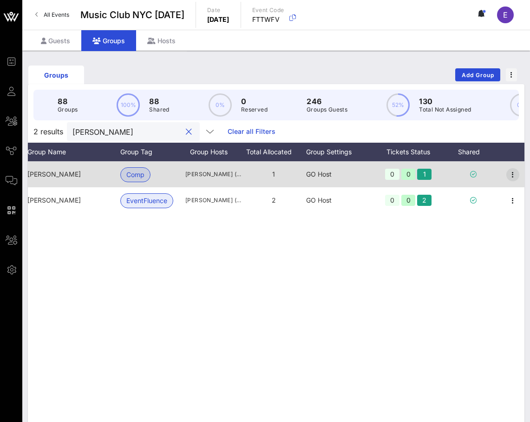
type input "[PERSON_NAME]"
click at [516, 171] on icon "button" at bounding box center [513, 174] width 11 height 11
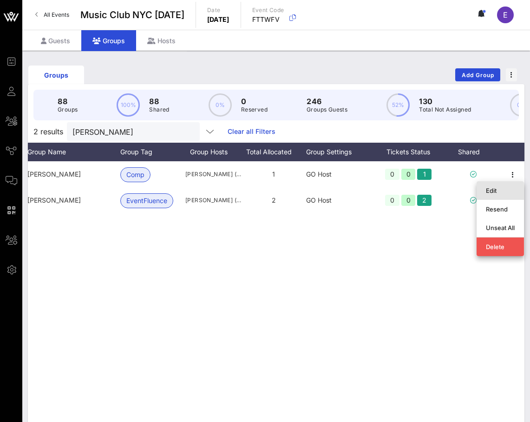
click at [490, 187] on div "Edit" at bounding box center [500, 190] width 29 height 7
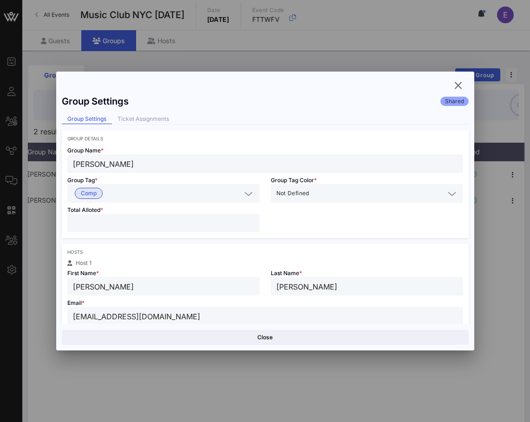
click at [102, 314] on input "[EMAIL_ADDRESS][DOMAIN_NAME]" at bounding box center [265, 316] width 385 height 12
click at [100, 316] on input "[EMAIL_ADDRESS][DOMAIN_NAME]" at bounding box center [265, 316] width 385 height 12
click at [101, 316] on input "[EMAIL_ADDRESS][DOMAIN_NAME]" at bounding box center [265, 316] width 385 height 12
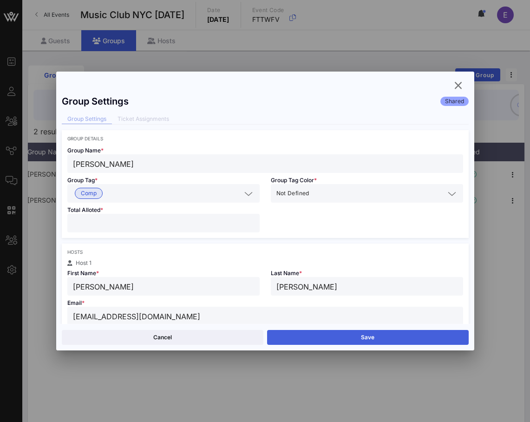
type input "[EMAIL_ADDRESS][DOMAIN_NAME]"
click at [324, 333] on button "Save" at bounding box center [368, 337] width 202 height 15
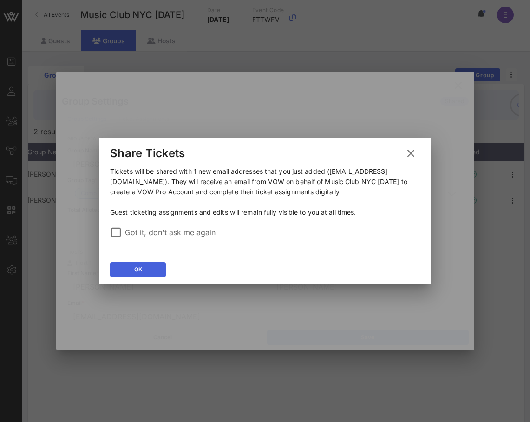
click at [154, 273] on button "OK" at bounding box center [138, 269] width 56 height 15
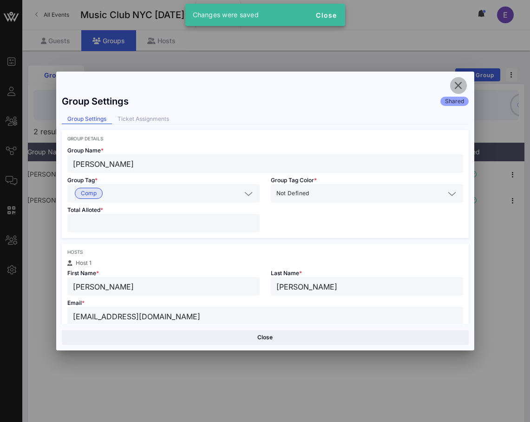
click at [462, 81] on icon "button" at bounding box center [458, 85] width 11 height 11
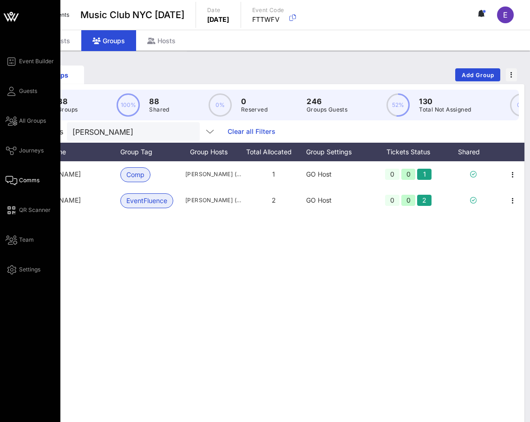
click at [18, 176] on link "Comms" at bounding box center [23, 180] width 34 height 11
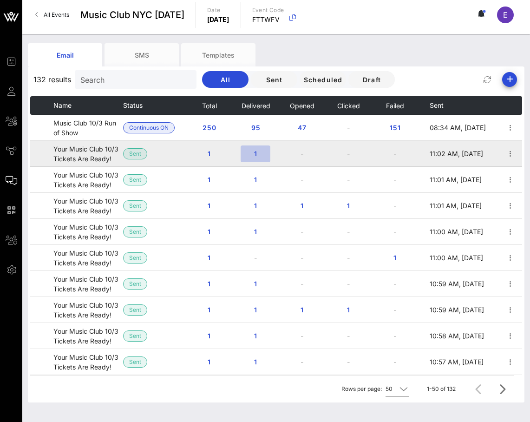
click at [252, 156] on span "1" at bounding box center [255, 154] width 15 height 8
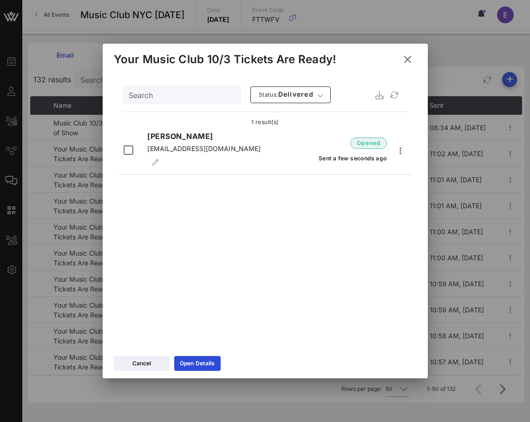
click at [409, 60] on icon at bounding box center [408, 59] width 14 height 13
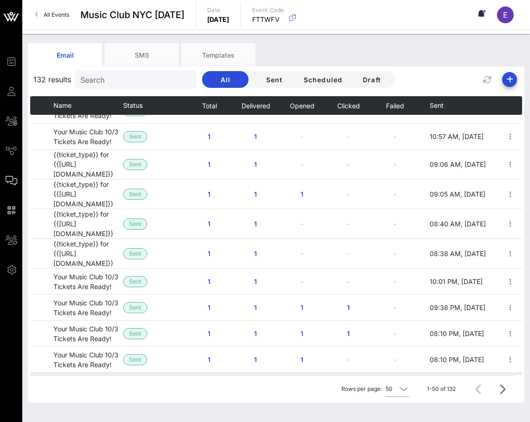
scroll to position [225, 0]
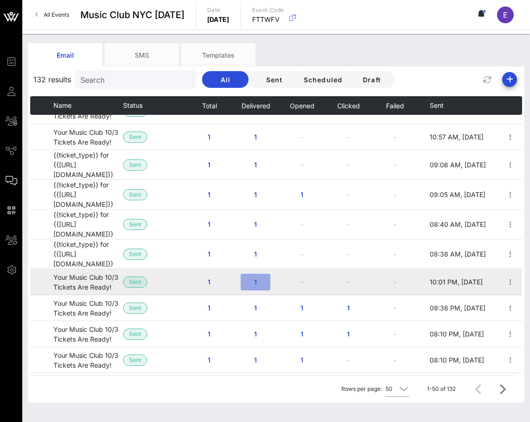
click at [254, 278] on span "1" at bounding box center [255, 282] width 15 height 8
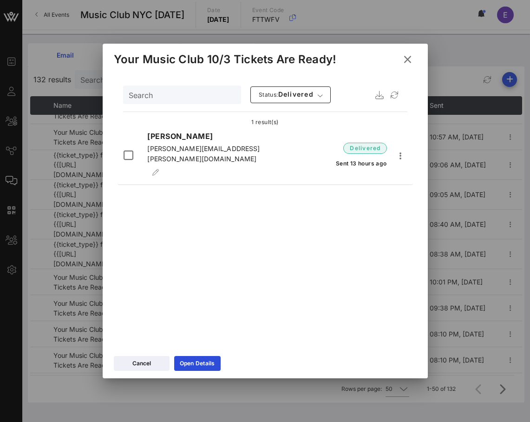
click at [404, 61] on icon at bounding box center [407, 59] width 13 height 12
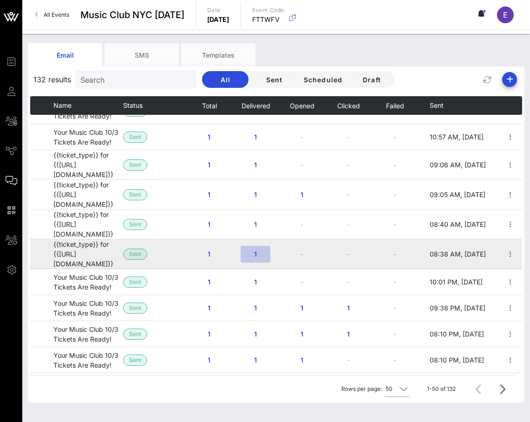
click at [253, 246] on button "1" at bounding box center [256, 254] width 30 height 17
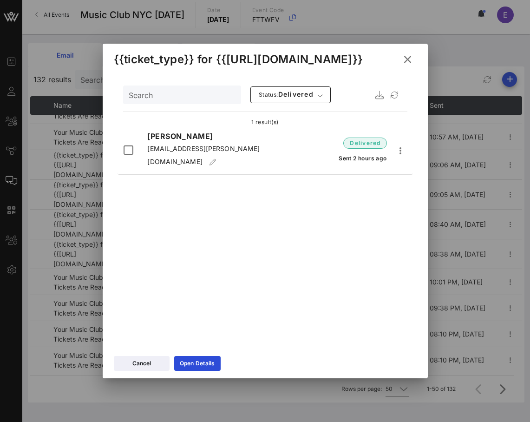
click at [406, 59] on icon at bounding box center [408, 59] width 16 height 15
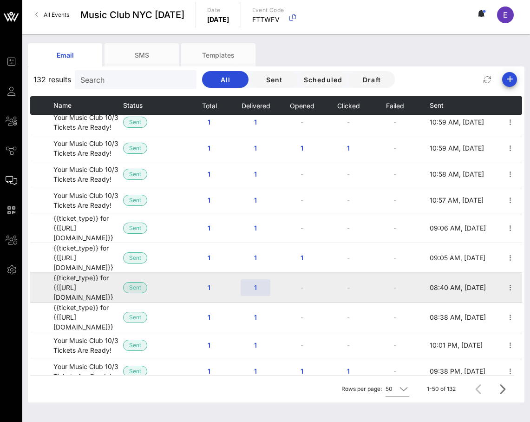
scroll to position [166, 0]
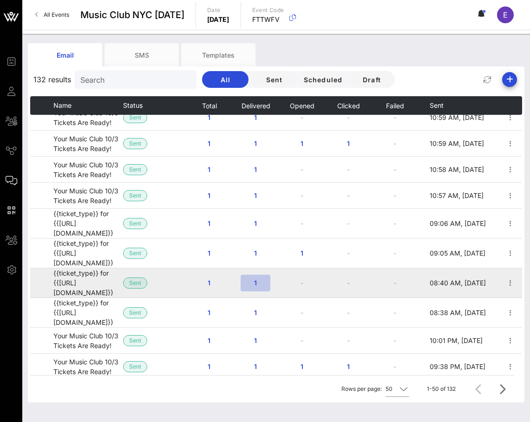
click at [256, 279] on span "1" at bounding box center [255, 283] width 15 height 8
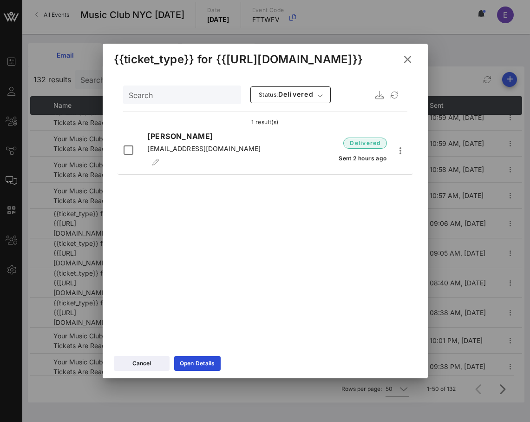
click at [410, 57] on icon at bounding box center [408, 59] width 14 height 13
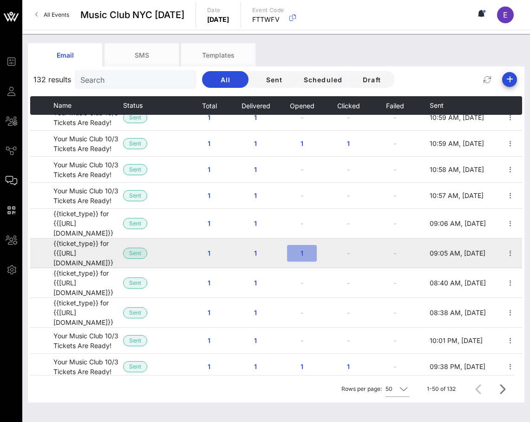
click at [299, 249] on span "1" at bounding box center [302, 253] width 15 height 8
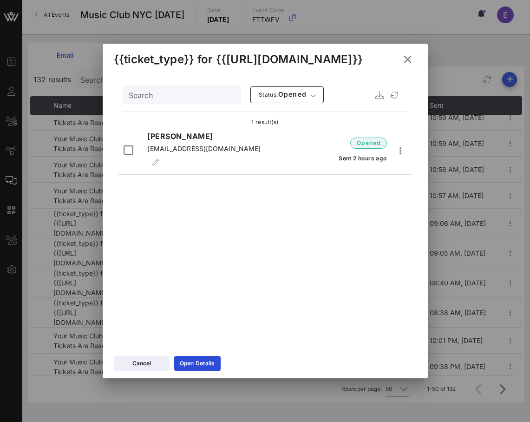
click at [405, 60] on icon at bounding box center [408, 59] width 14 height 13
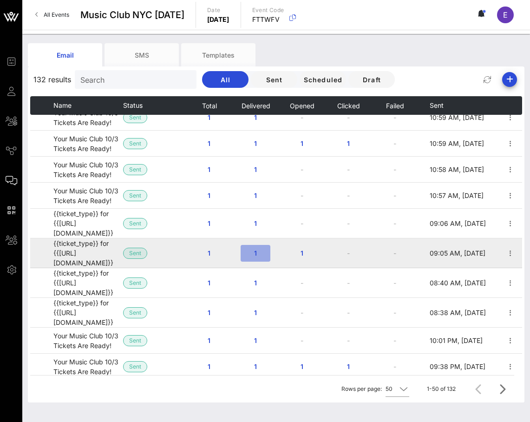
click at [257, 249] on span "1" at bounding box center [255, 253] width 15 height 8
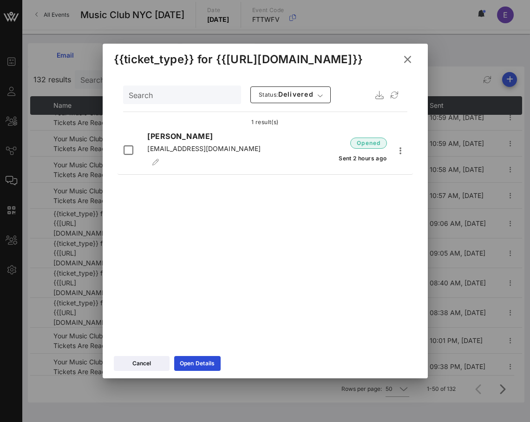
click at [404, 59] on icon at bounding box center [407, 59] width 13 height 12
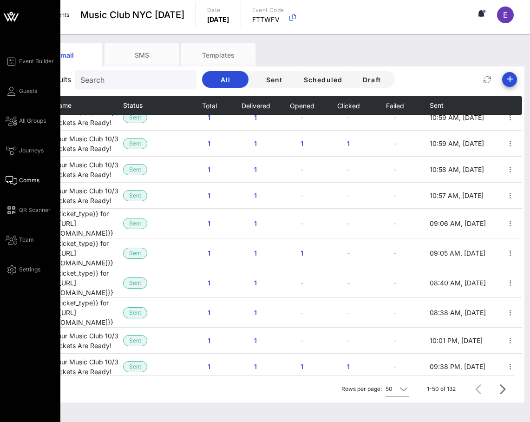
click at [19, 84] on div "Event Builder Guests All Groups Journeys Comms QR Scanner Team Settings" at bounding box center [33, 165] width 55 height 219
click at [18, 90] on link "Guests" at bounding box center [22, 91] width 32 height 11
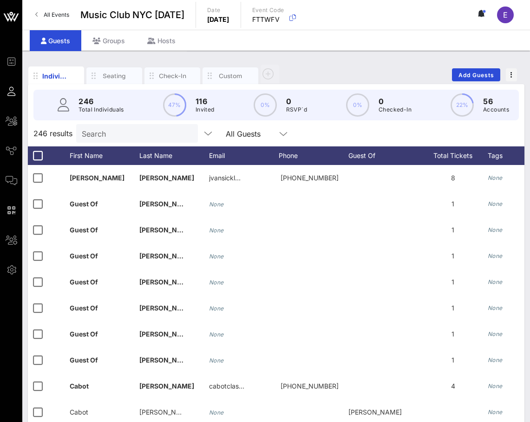
click at [130, 113] on div "246 Total Individuals 47% 116 Invited 0% 0 RSVP`d 0% 0 Checked-In 22% 56 Accoun…" at bounding box center [276, 105] width 486 height 31
click at [126, 132] on input "Search" at bounding box center [136, 133] width 109 height 12
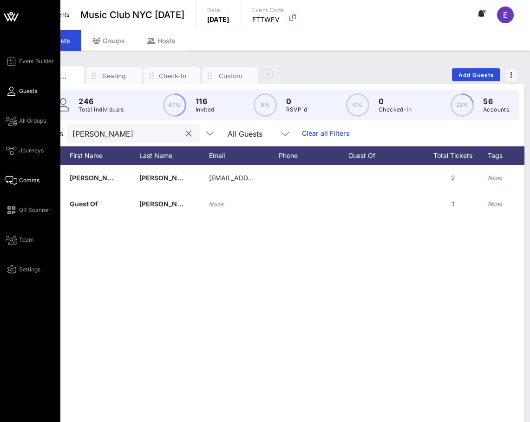
type input "[PERSON_NAME]"
click at [13, 175] on link "Comms" at bounding box center [23, 180] width 34 height 11
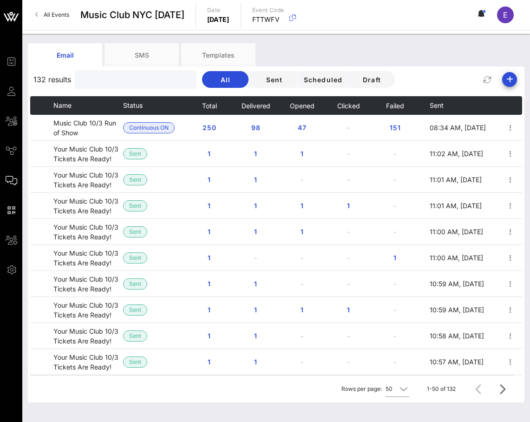
click at [125, 82] on input "text" at bounding box center [134, 79] width 109 height 12
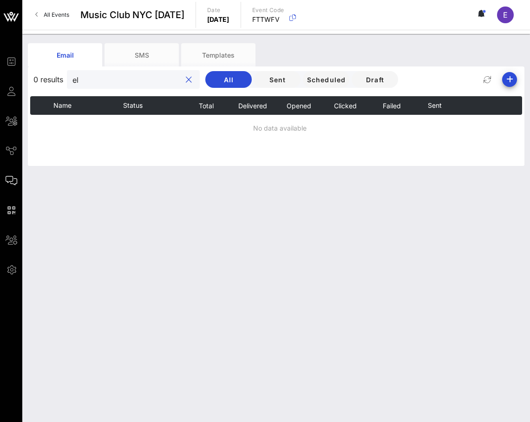
type input "e"
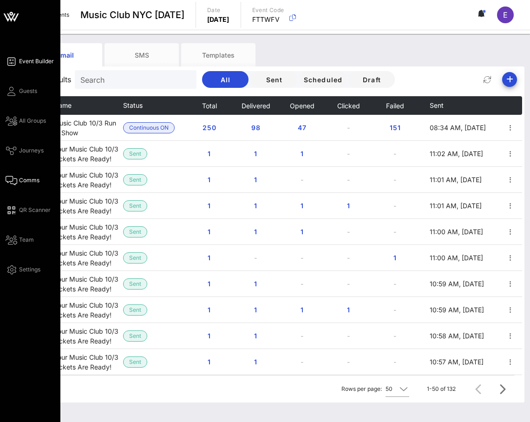
click at [14, 62] on icon at bounding box center [12, 61] width 12 height 1
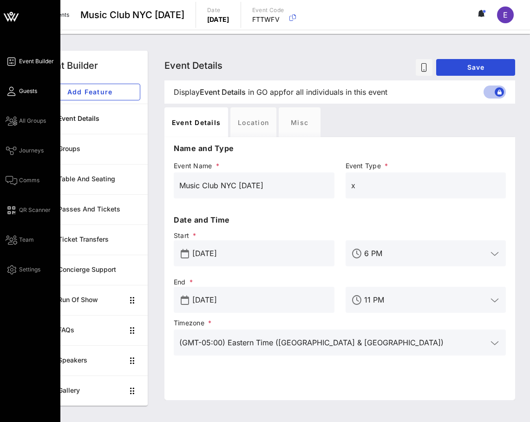
click at [21, 90] on span "Guests" at bounding box center [28, 91] width 18 height 8
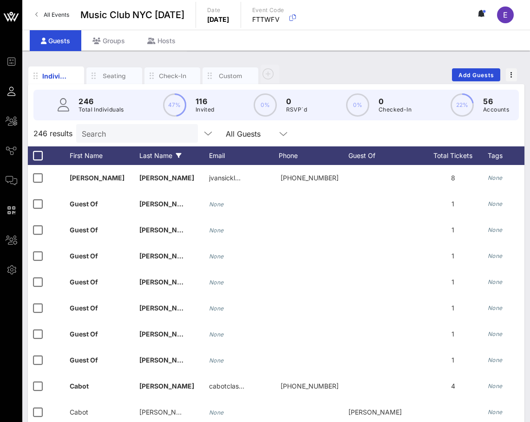
scroll to position [0, 1]
click at [64, 8] on link "All Events" at bounding box center [52, 14] width 45 height 15
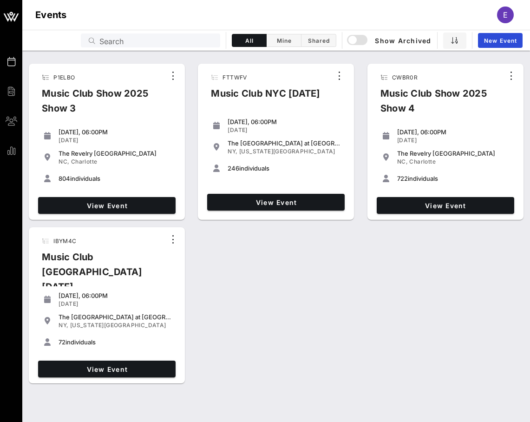
drag, startPoint x: 283, startPoint y: 174, endPoint x: 207, endPoint y: 72, distance: 127.3
click at [207, 72] on div "FTTWFV Music Club NYC [DATE] [DATE], 06:00PM [DATE] The [GEOGRAPHIC_DATA] at [G…" at bounding box center [276, 142] width 156 height 156
click at [200, 18] on div "Events E" at bounding box center [276, 15] width 508 height 30
